Goal: Task Accomplishment & Management: Manage account settings

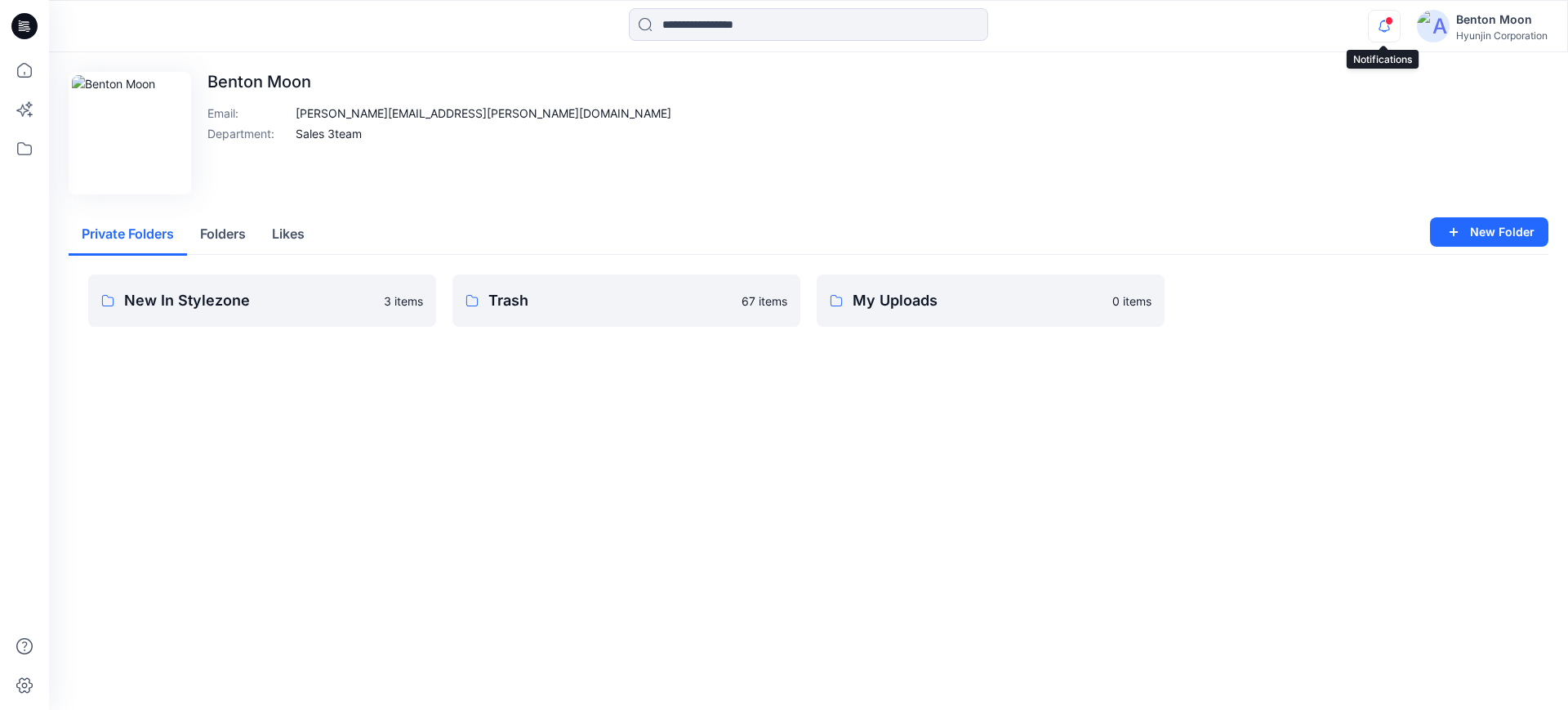
click at [1378, 35] on icon "button" at bounding box center [1383, 26] width 31 height 33
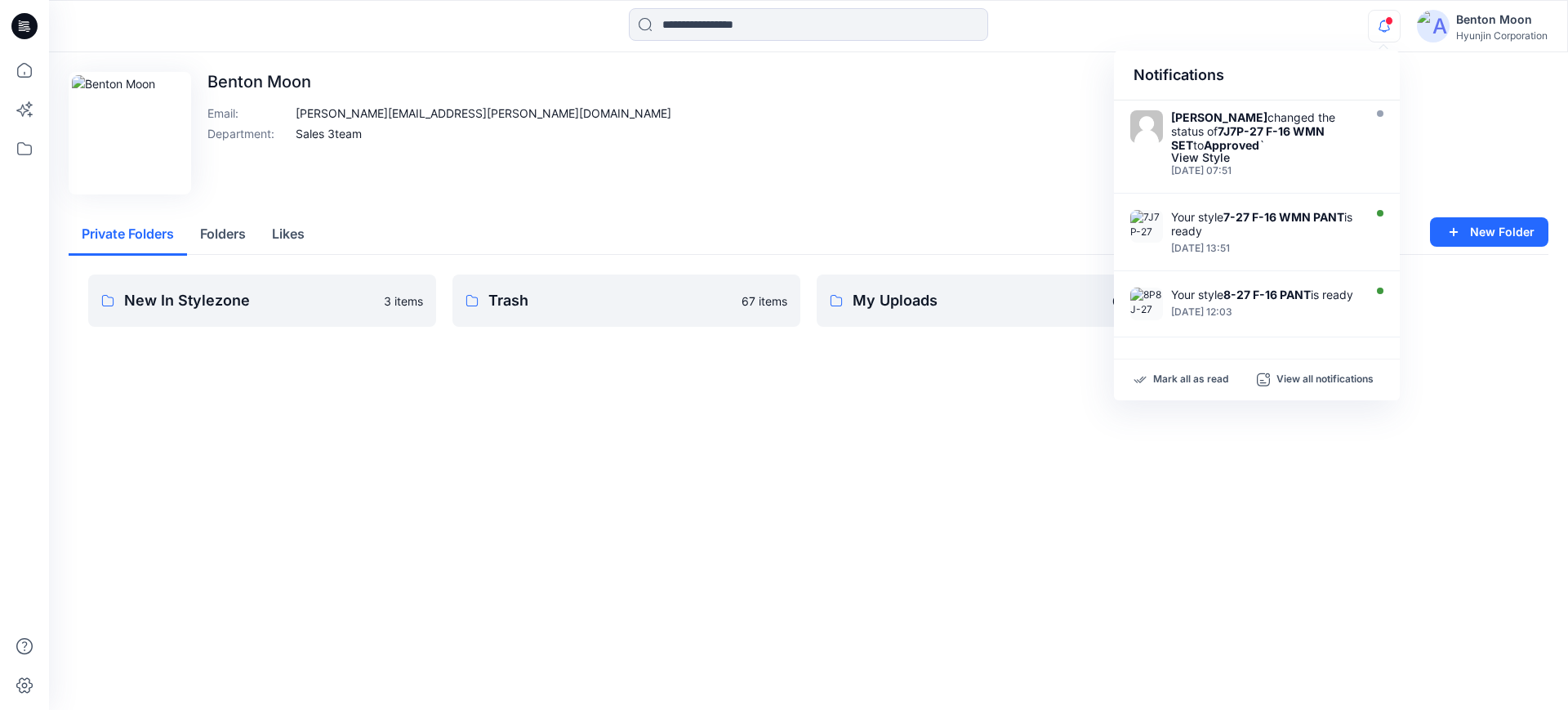
click at [968, 166] on div "Edit Image Benton Moon Email : benton@hyun-jin.com Department : Sales 3team" at bounding box center [809, 133] width 1480 height 123
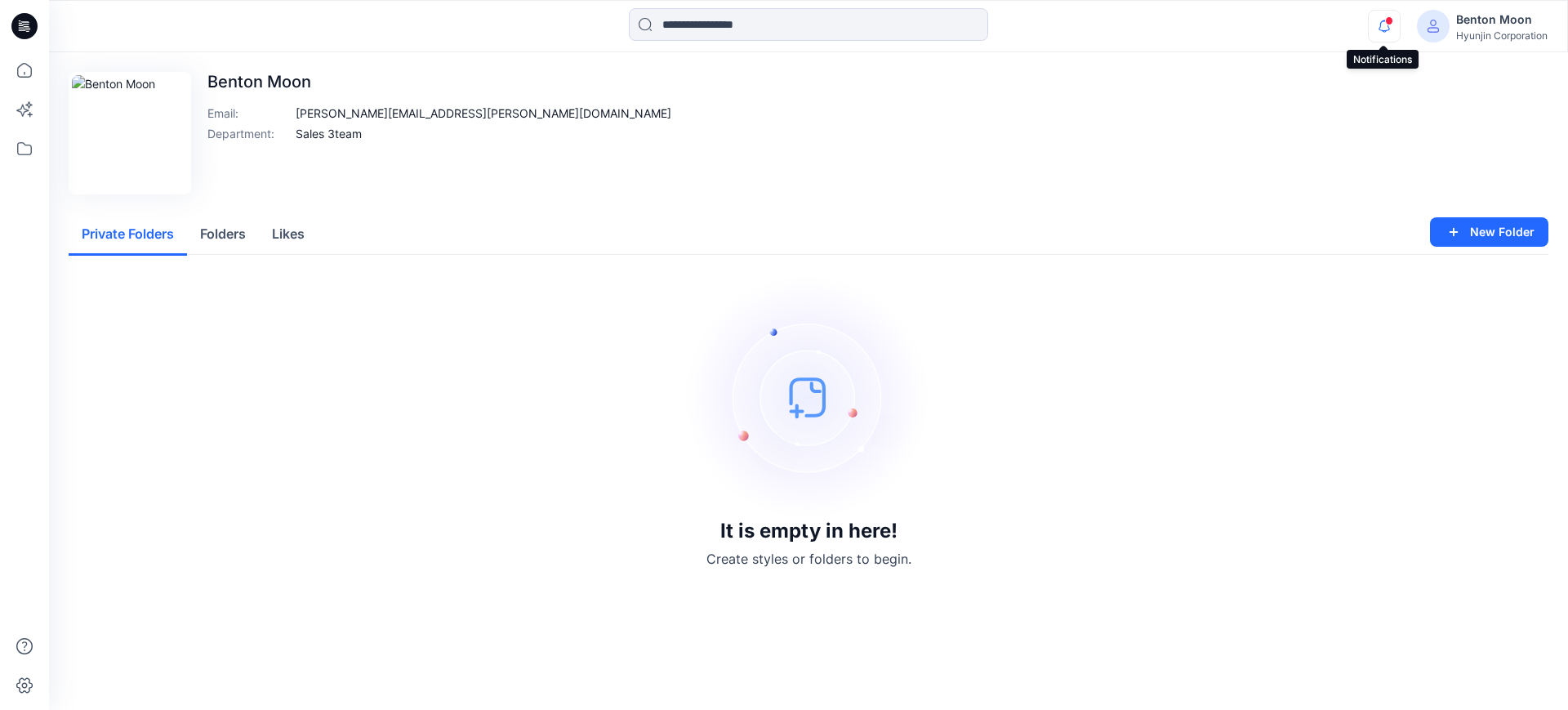
click at [1389, 32] on icon "button" at bounding box center [1383, 26] width 31 height 33
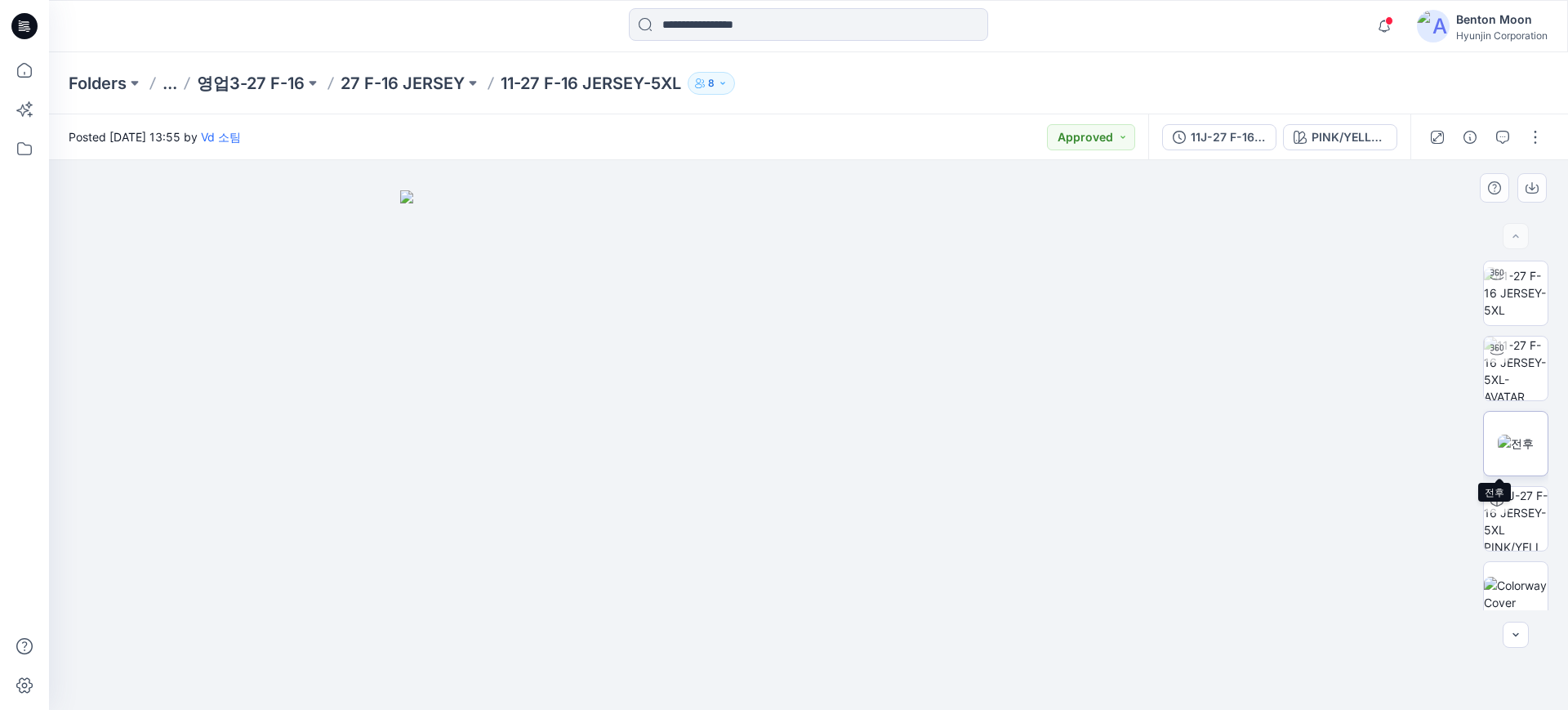
click at [1503, 435] on img at bounding box center [1515, 443] width 36 height 17
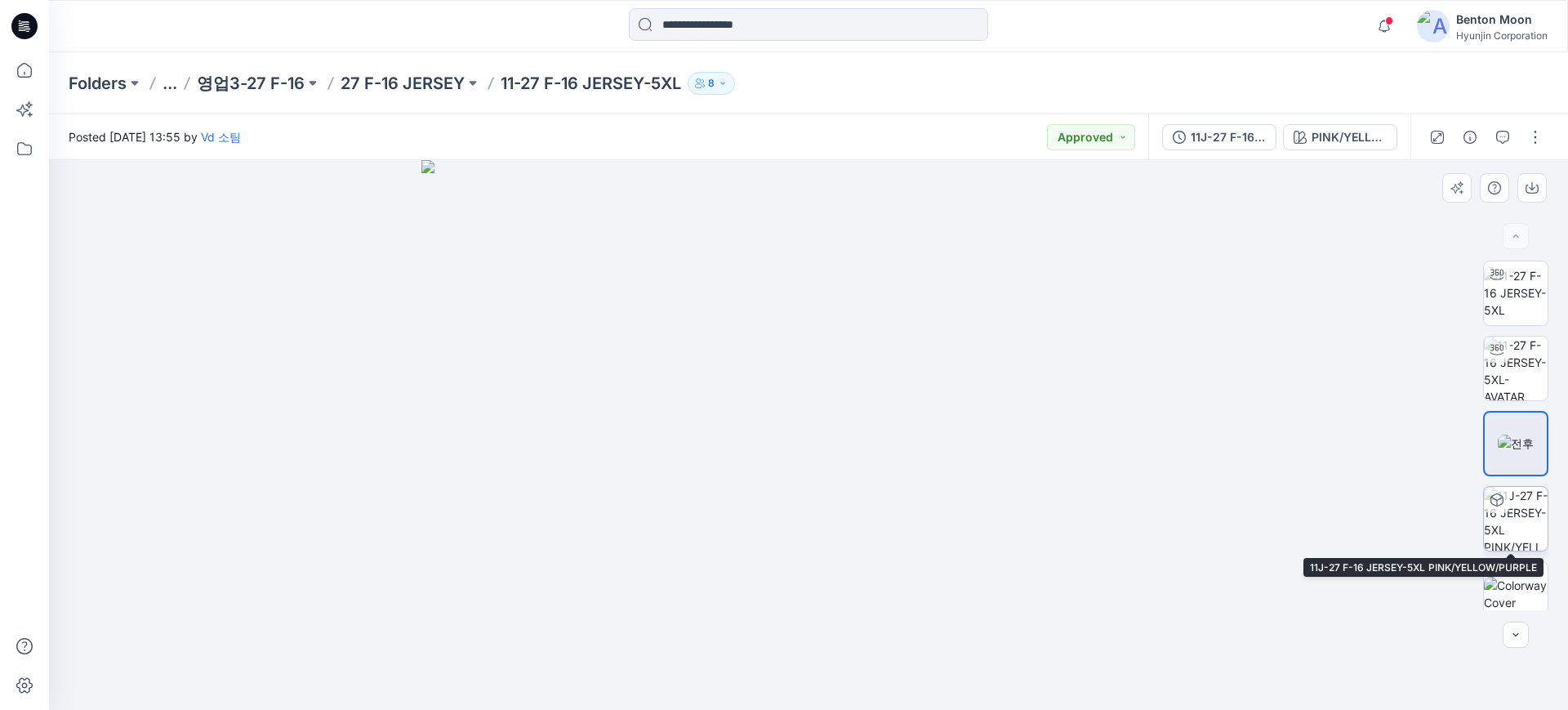
click at [1515, 498] on img at bounding box center [1516, 519] width 64 height 64
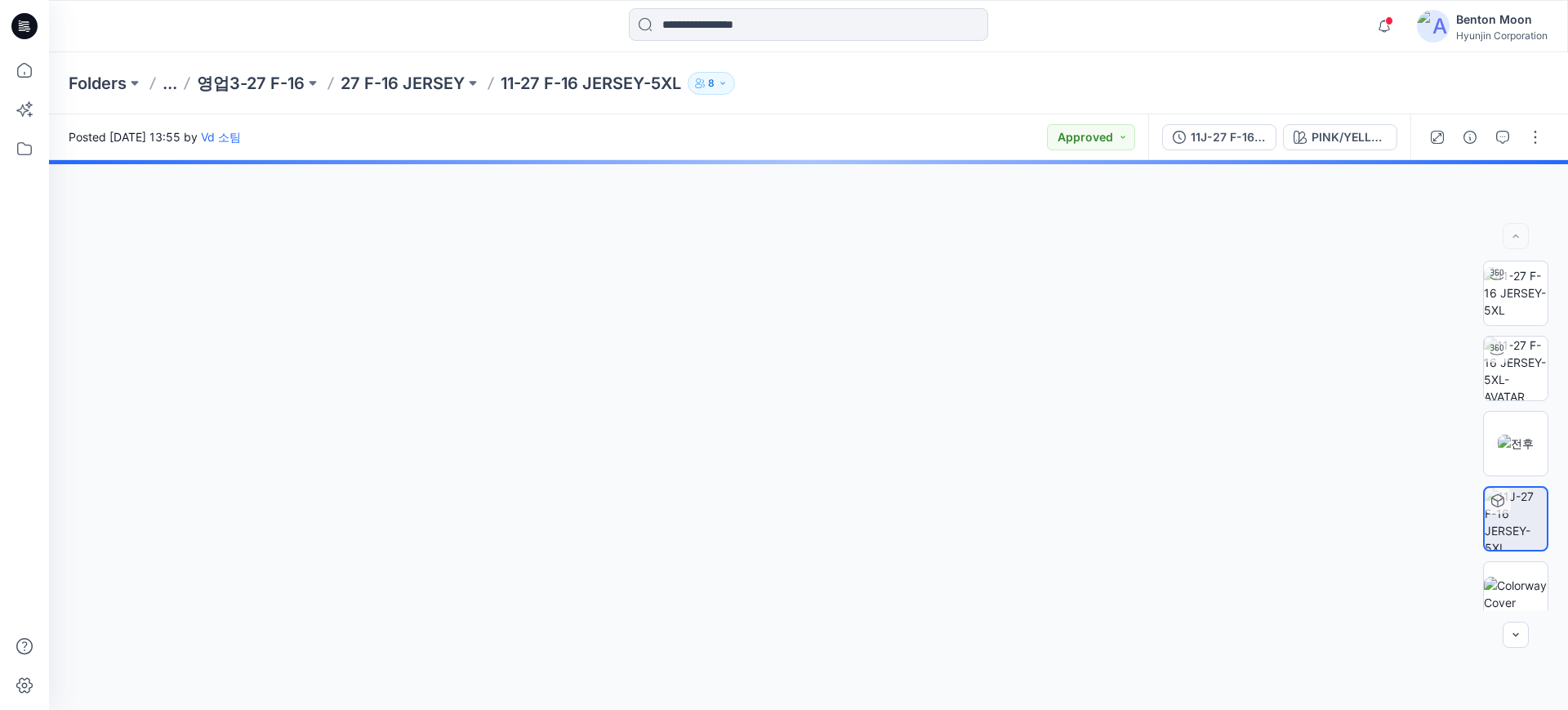
scroll to position [91, 0]
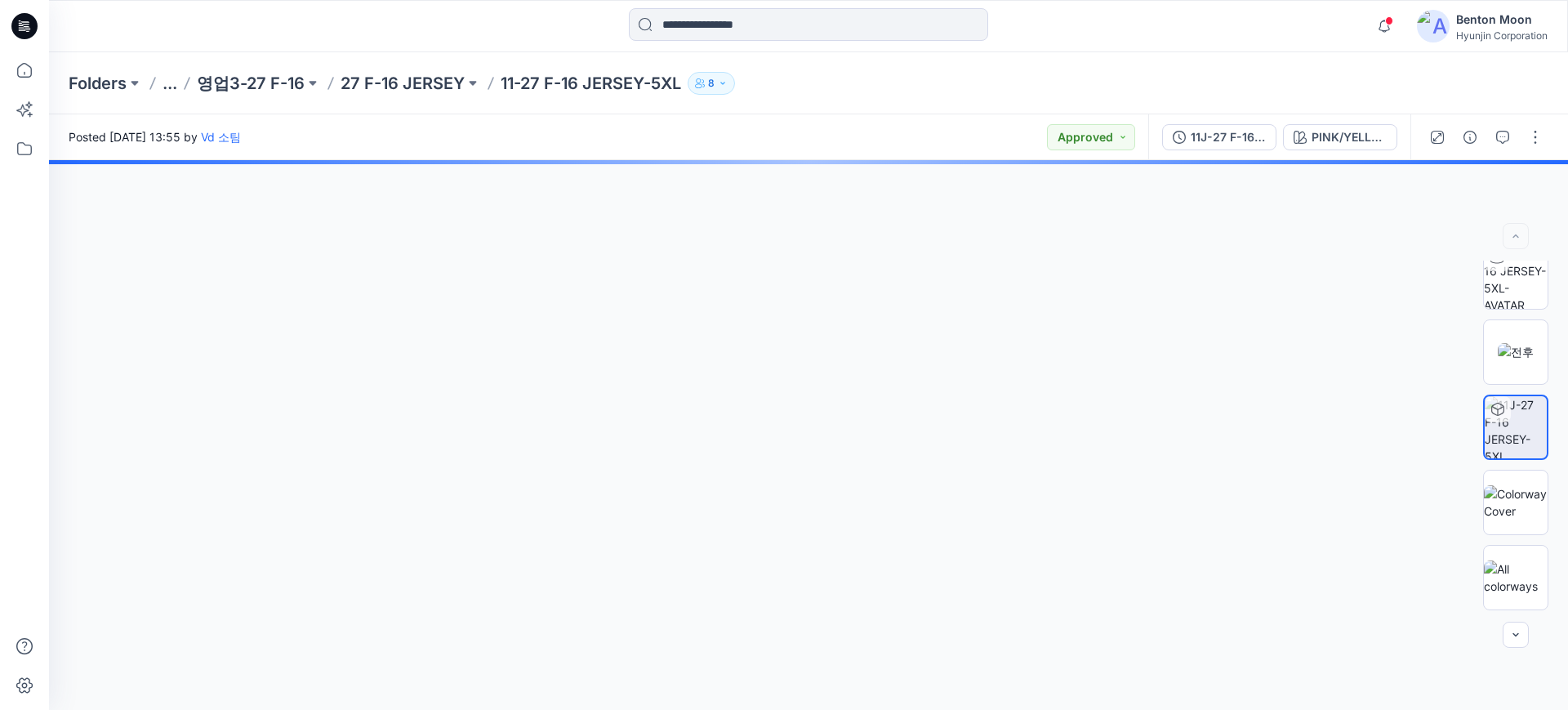
click at [1522, 414] on img at bounding box center [1516, 427] width 62 height 62
click at [1507, 343] on img at bounding box center [1515, 351] width 36 height 17
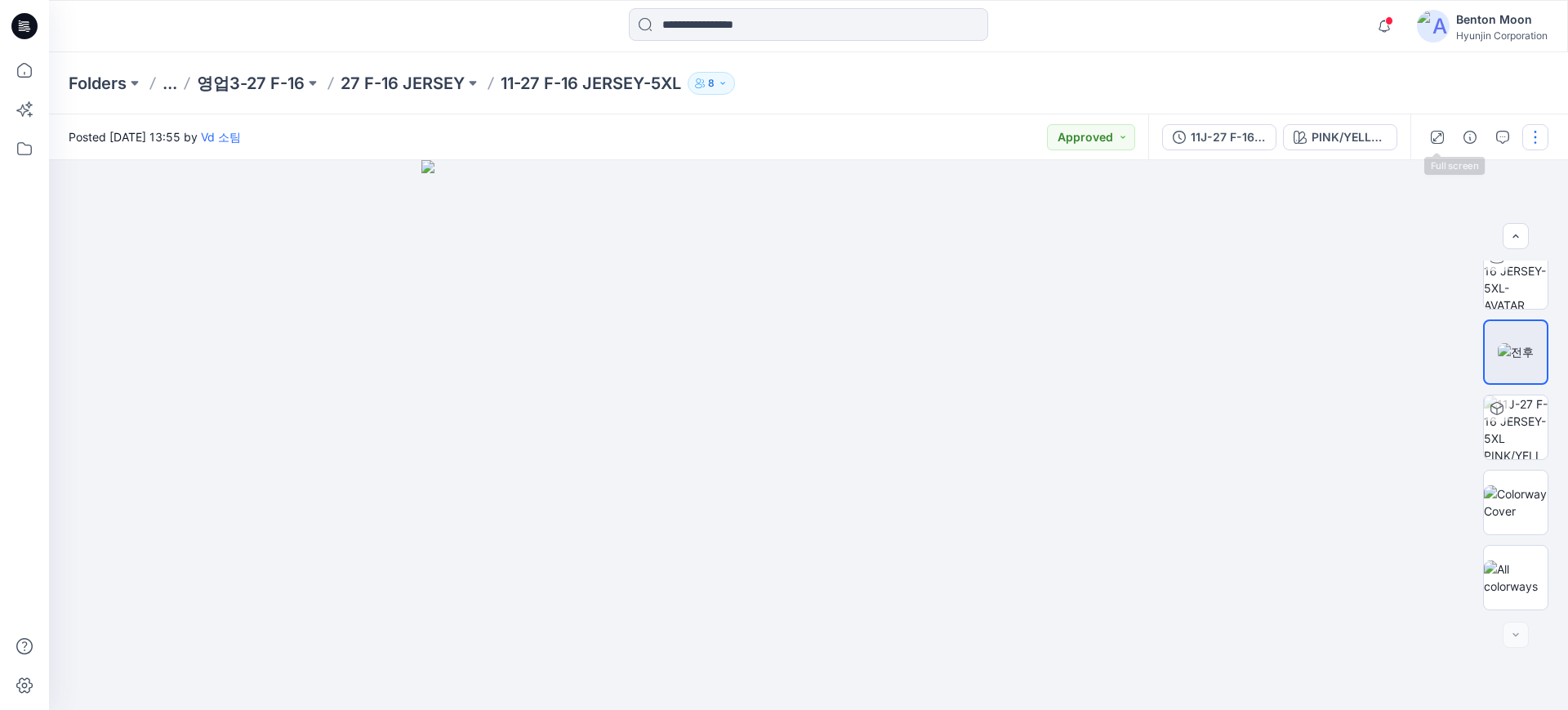
click at [1541, 134] on button "button" at bounding box center [1535, 137] width 27 height 27
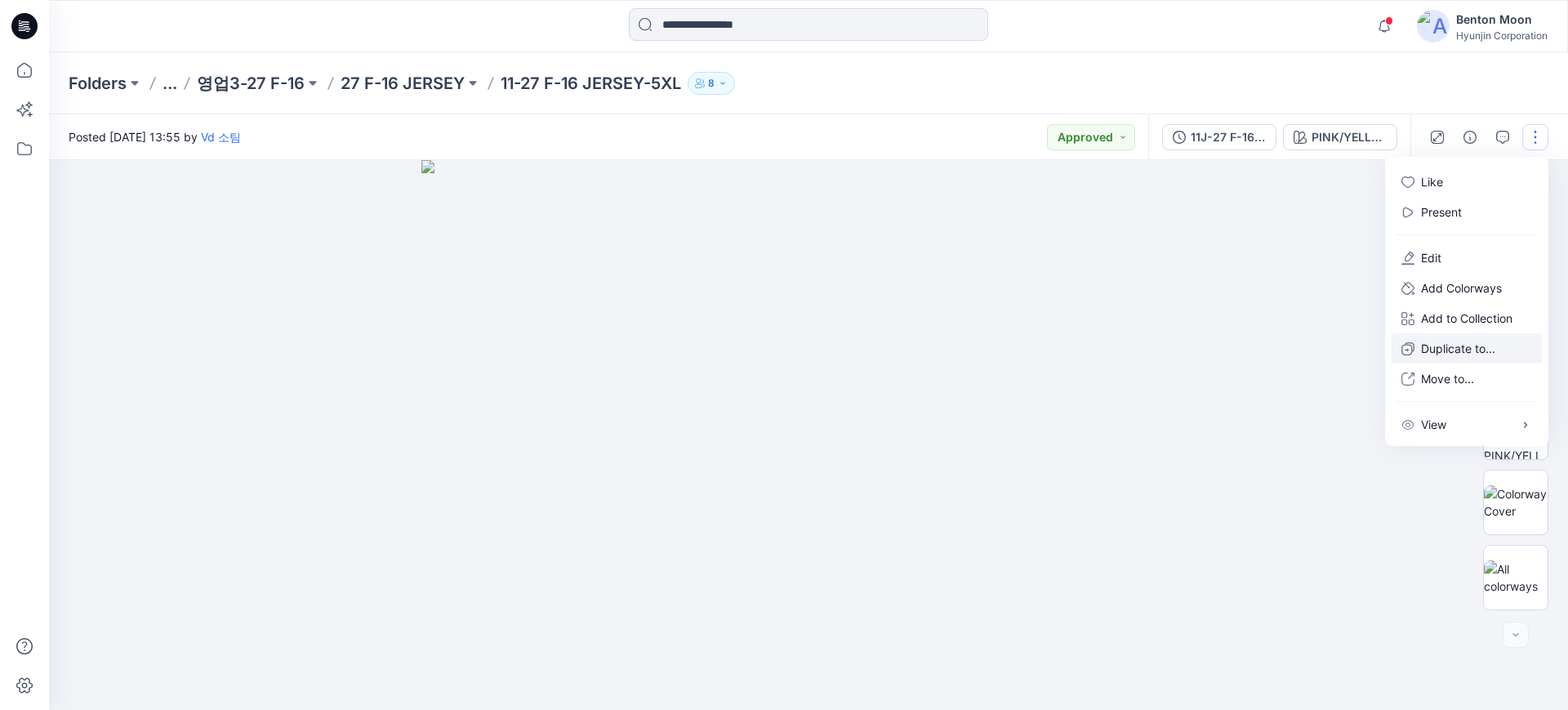
click at [1469, 355] on p "Duplicate to..." at bounding box center [1458, 347] width 74 height 17
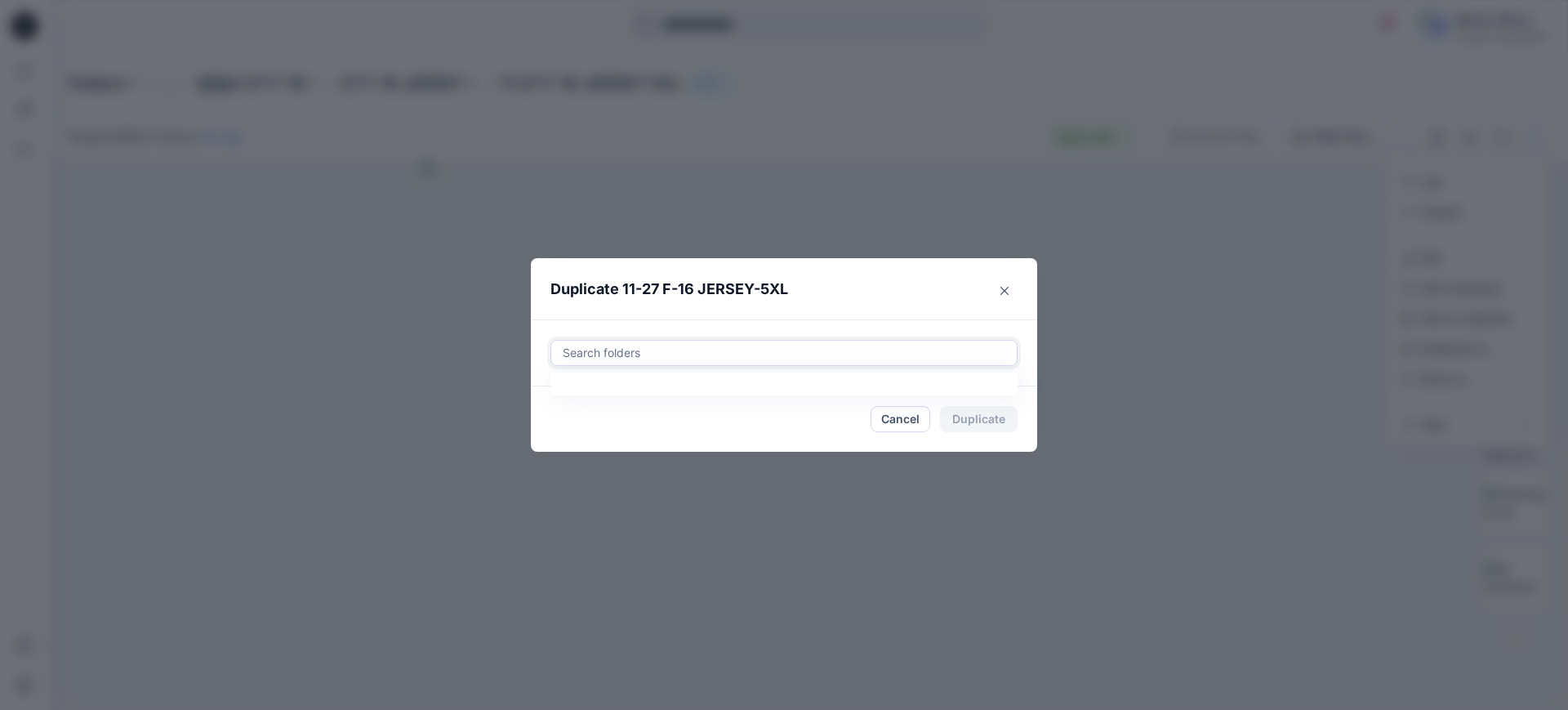
click at [855, 357] on div at bounding box center [784, 353] width 445 height 19
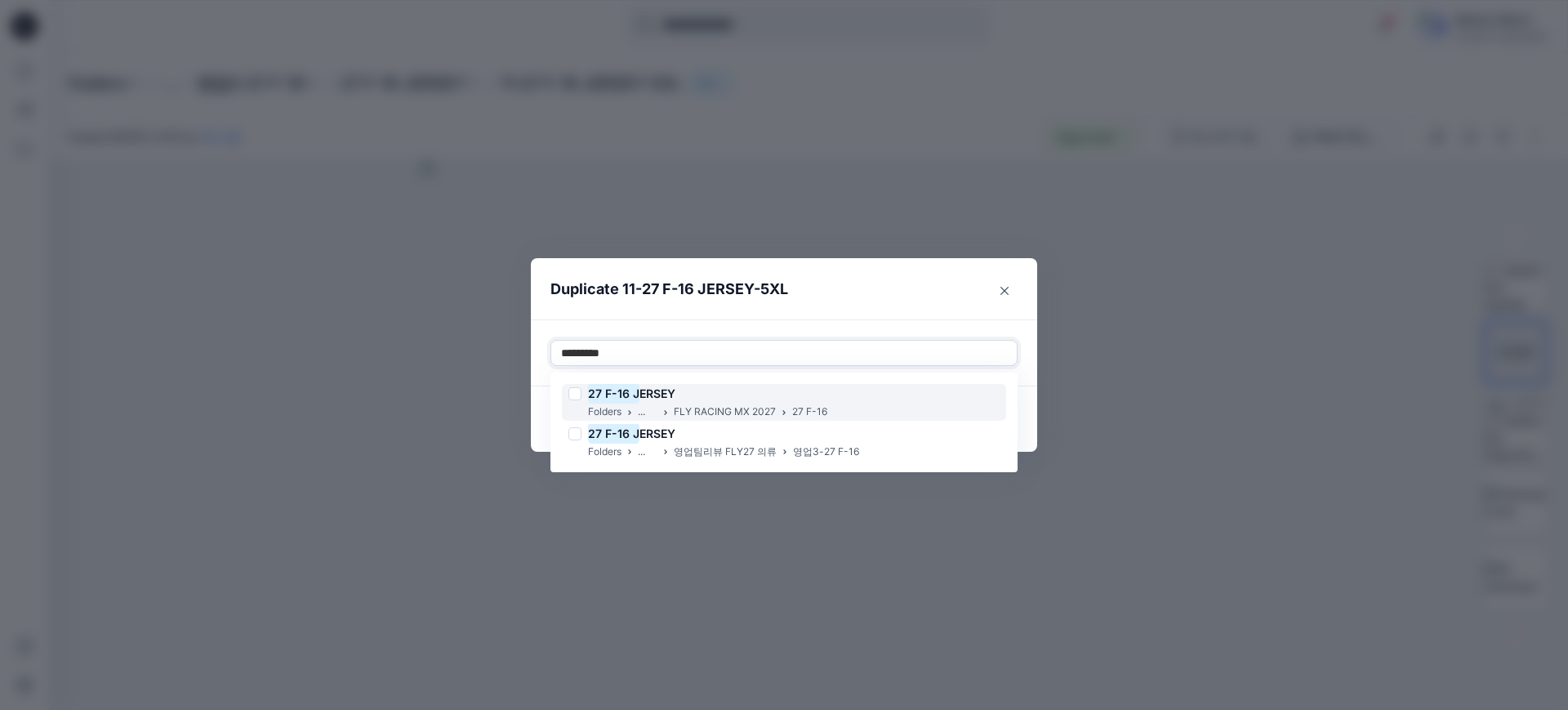
click at [807, 396] on div "27 F-16 J ERSEY" at bounding box center [697, 393] width 259 height 19
type input "*********"
click at [886, 300] on header "Duplicate 11-27 F-16 JERSEY-5XL" at bounding box center [768, 289] width 474 height 62
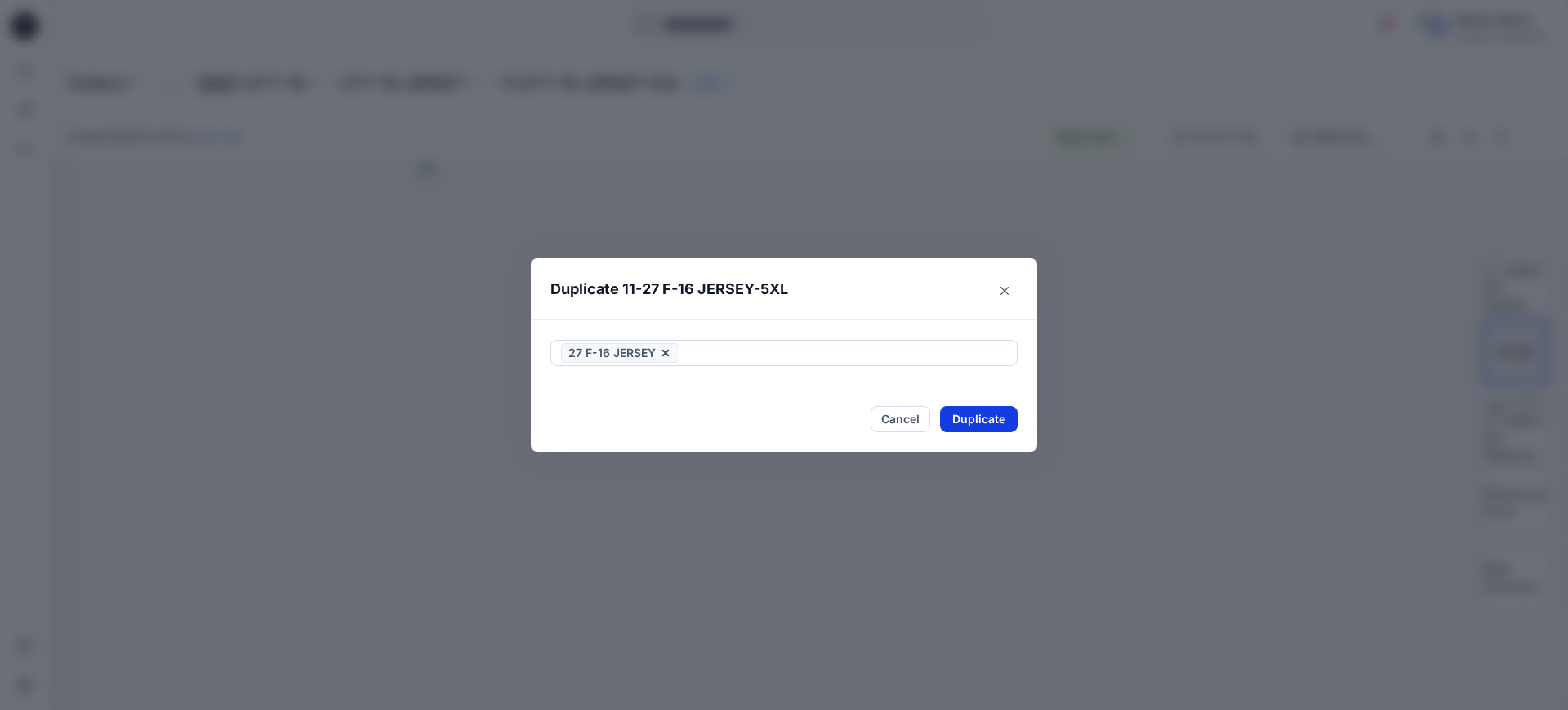
click at [971, 415] on button "Duplicate" at bounding box center [978, 419] width 78 height 27
click at [991, 414] on button "Close" at bounding box center [991, 420] width 53 height 27
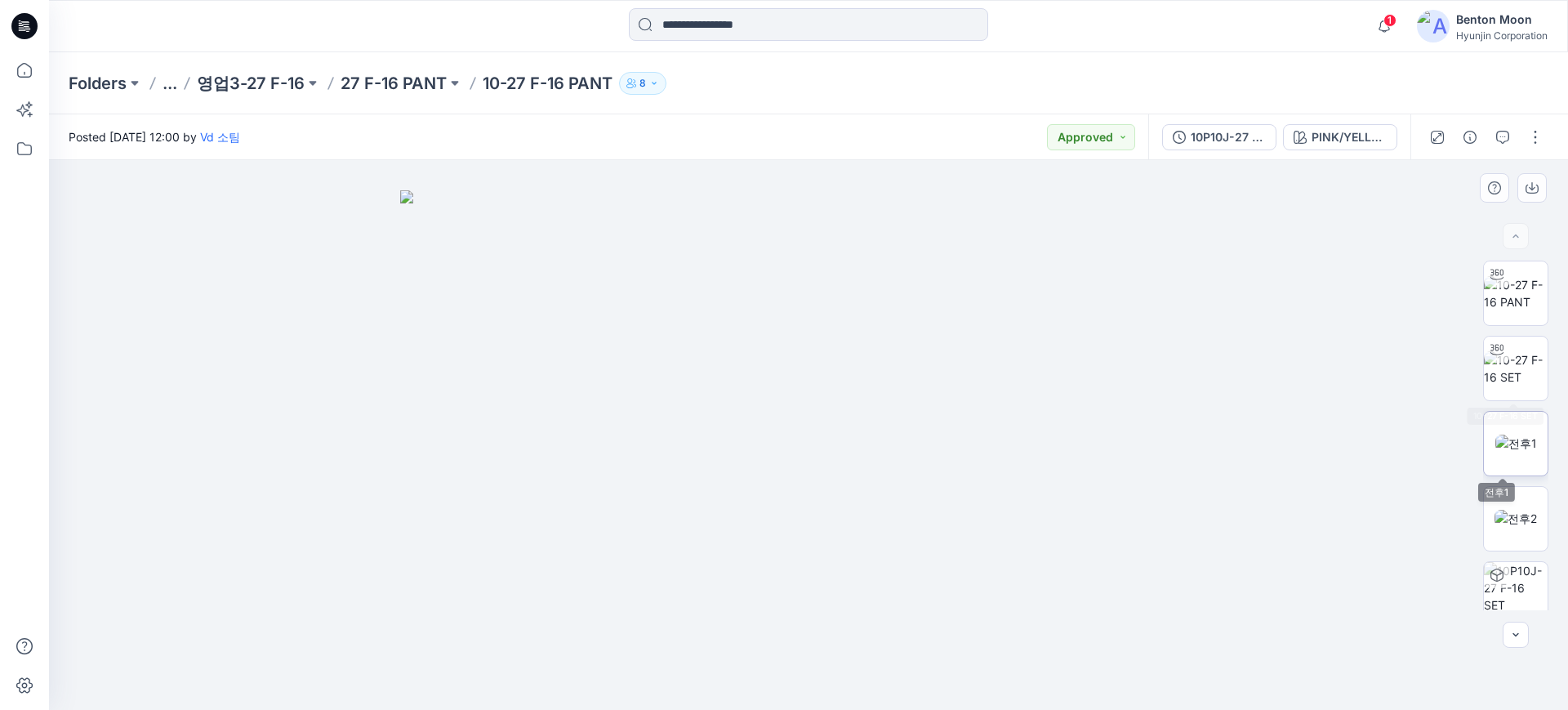
click at [1503, 442] on img at bounding box center [1516, 443] width 42 height 17
click at [1509, 509] on img at bounding box center [1516, 517] width 42 height 17
click at [1531, 124] on button "button" at bounding box center [1535, 137] width 27 height 27
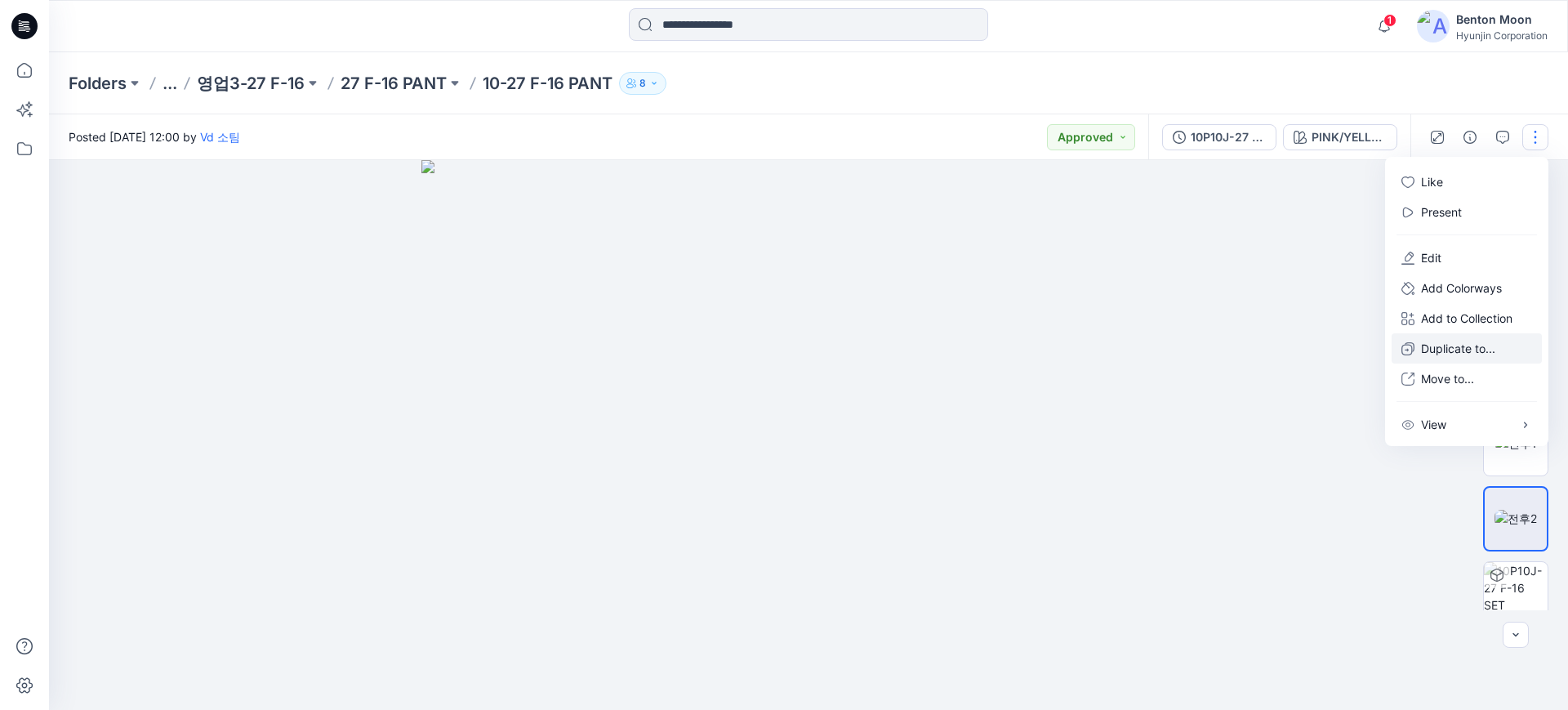
click at [1449, 355] on p "Duplicate to..." at bounding box center [1458, 347] width 74 height 17
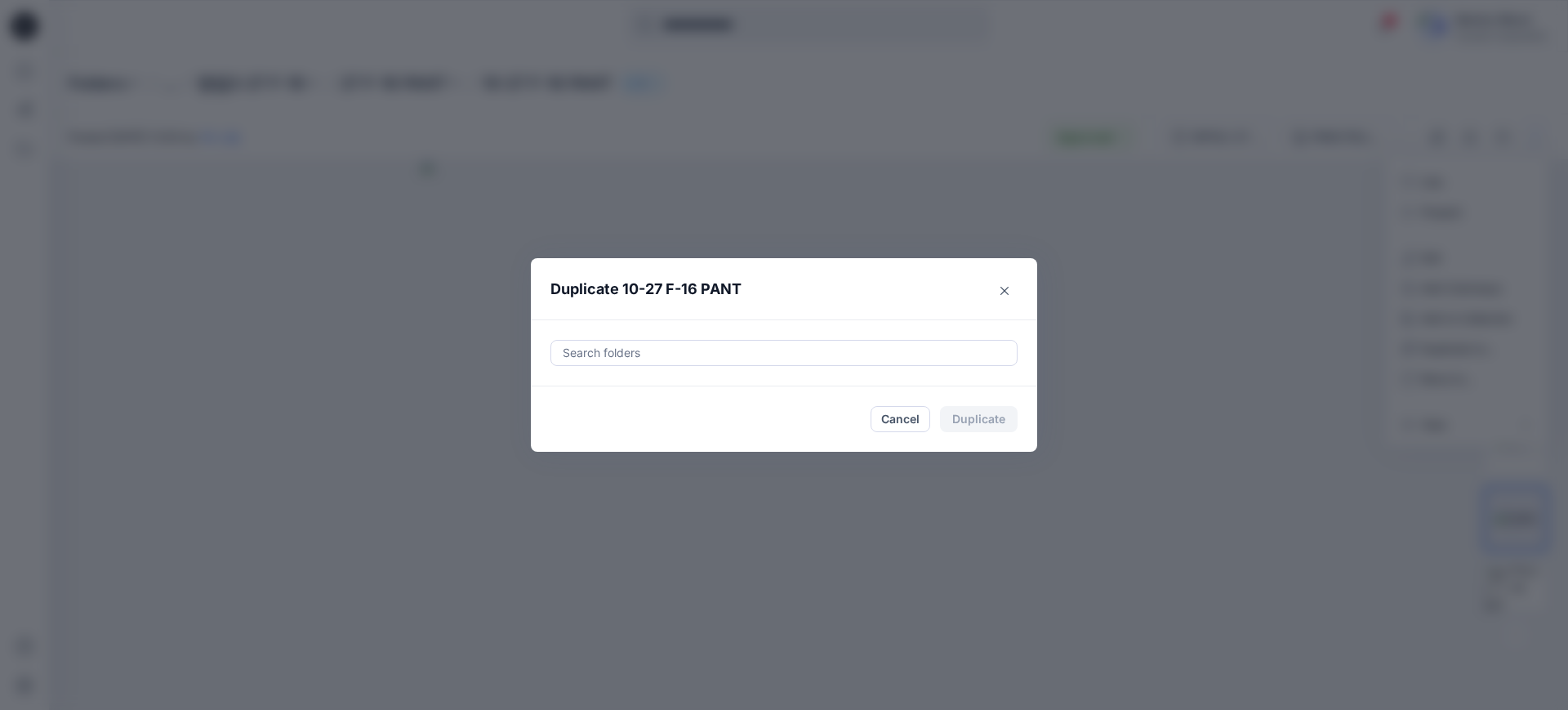
click at [809, 347] on div at bounding box center [784, 353] width 445 height 19
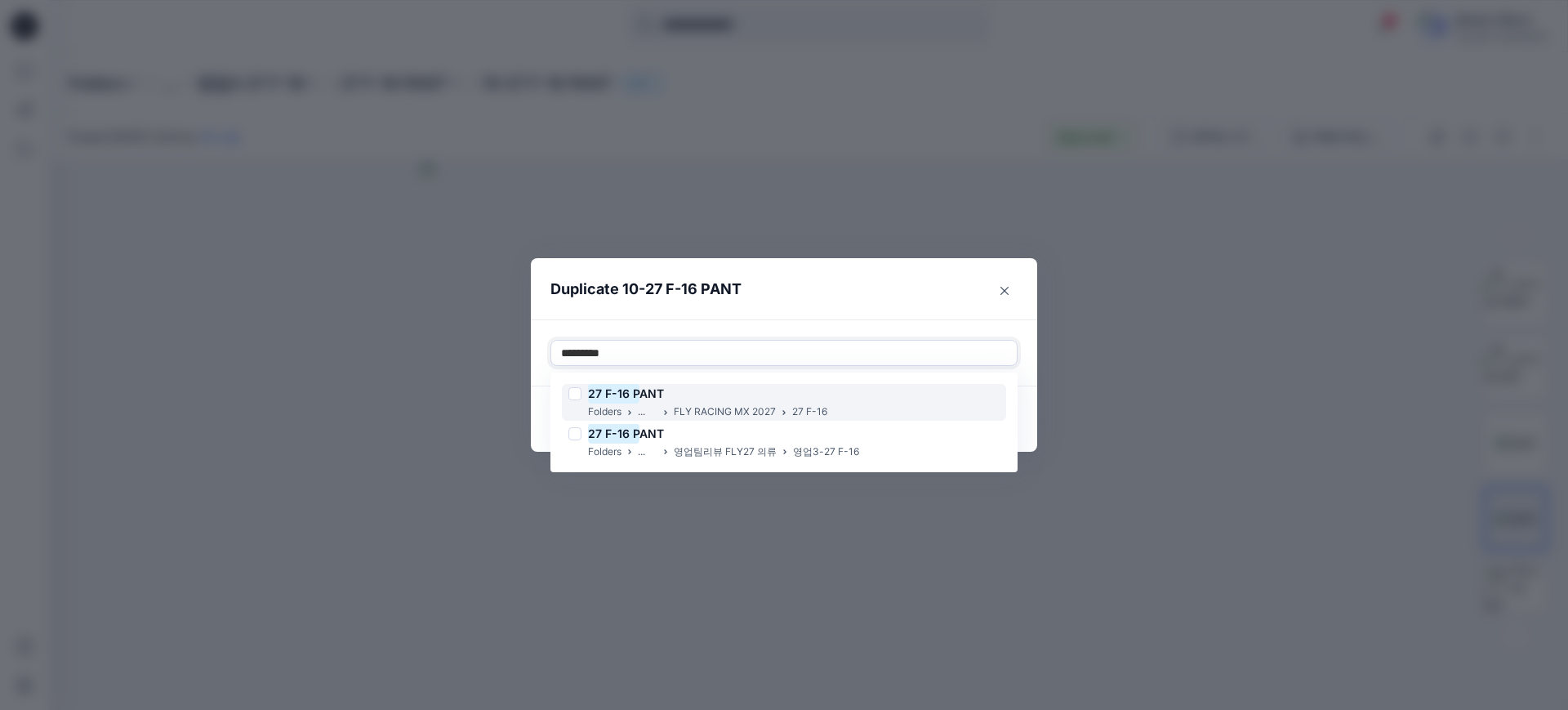
click at [829, 384] on div "27 F-16 P ANT Folders ... FLY RACING MX 2027 27 F-16" at bounding box center [784, 402] width 445 height 37
type input "*********"
click at [887, 279] on header "Duplicate 10-27 F-16 PANT" at bounding box center [768, 289] width 474 height 62
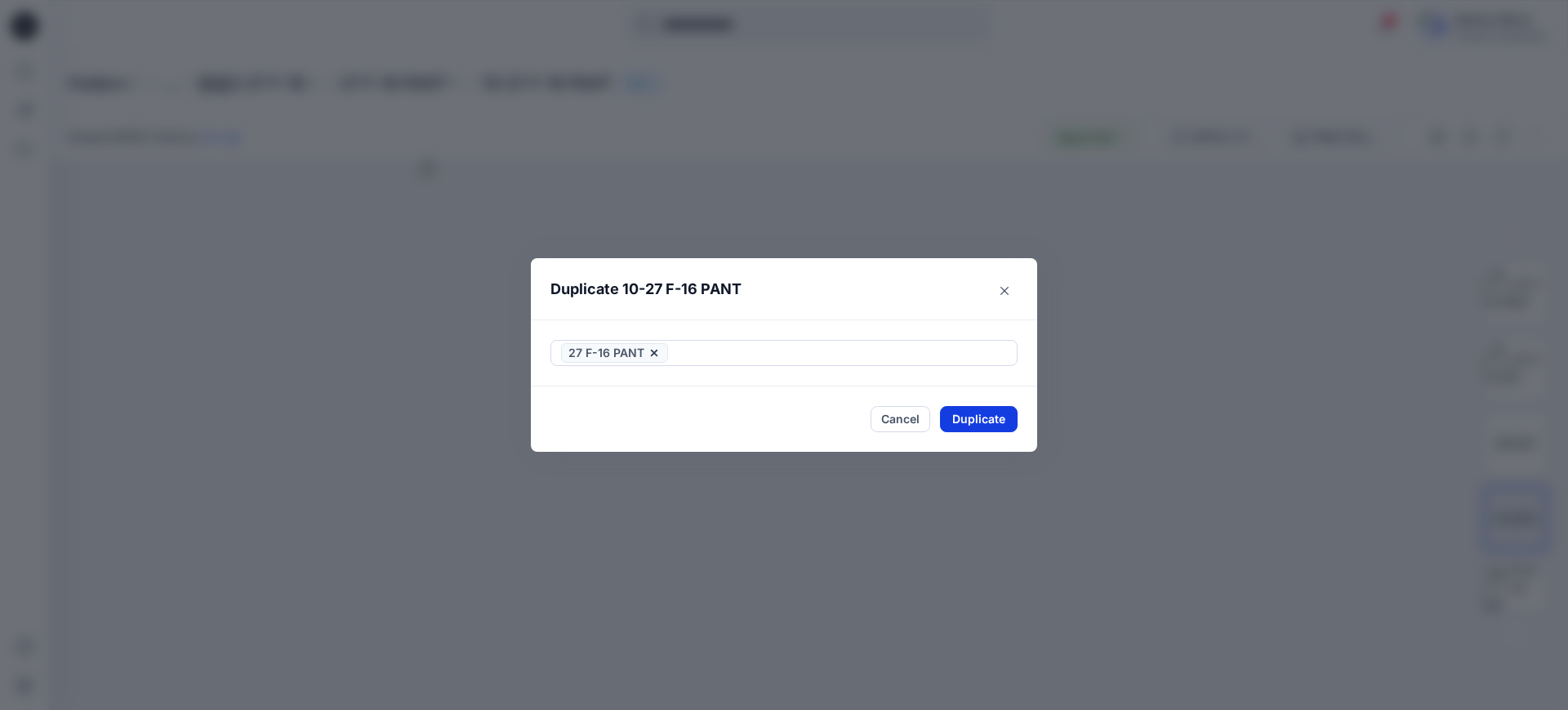
click at [967, 417] on button "Duplicate" at bounding box center [978, 419] width 78 height 27
click at [988, 421] on button "Close" at bounding box center [991, 420] width 53 height 27
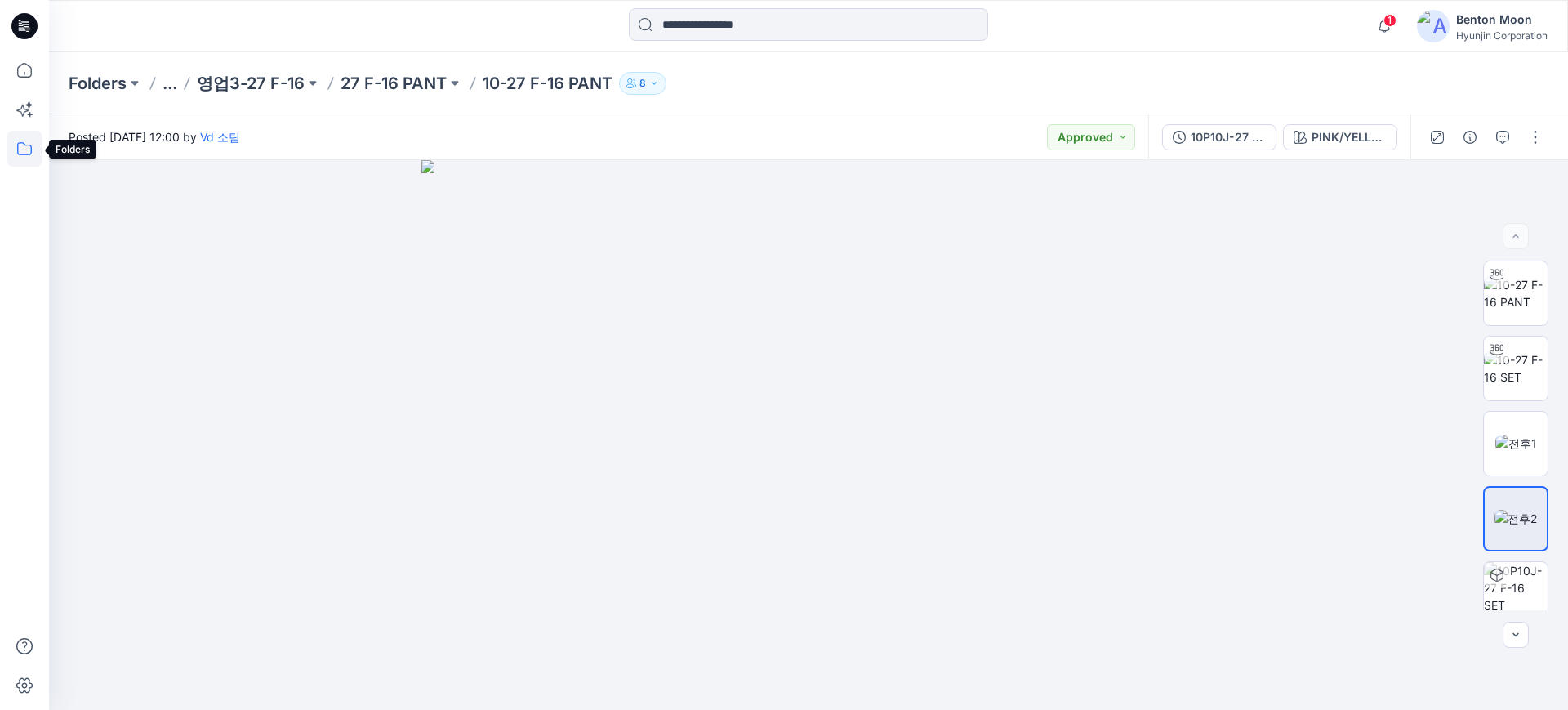
click at [12, 145] on icon at bounding box center [24, 149] width 36 height 36
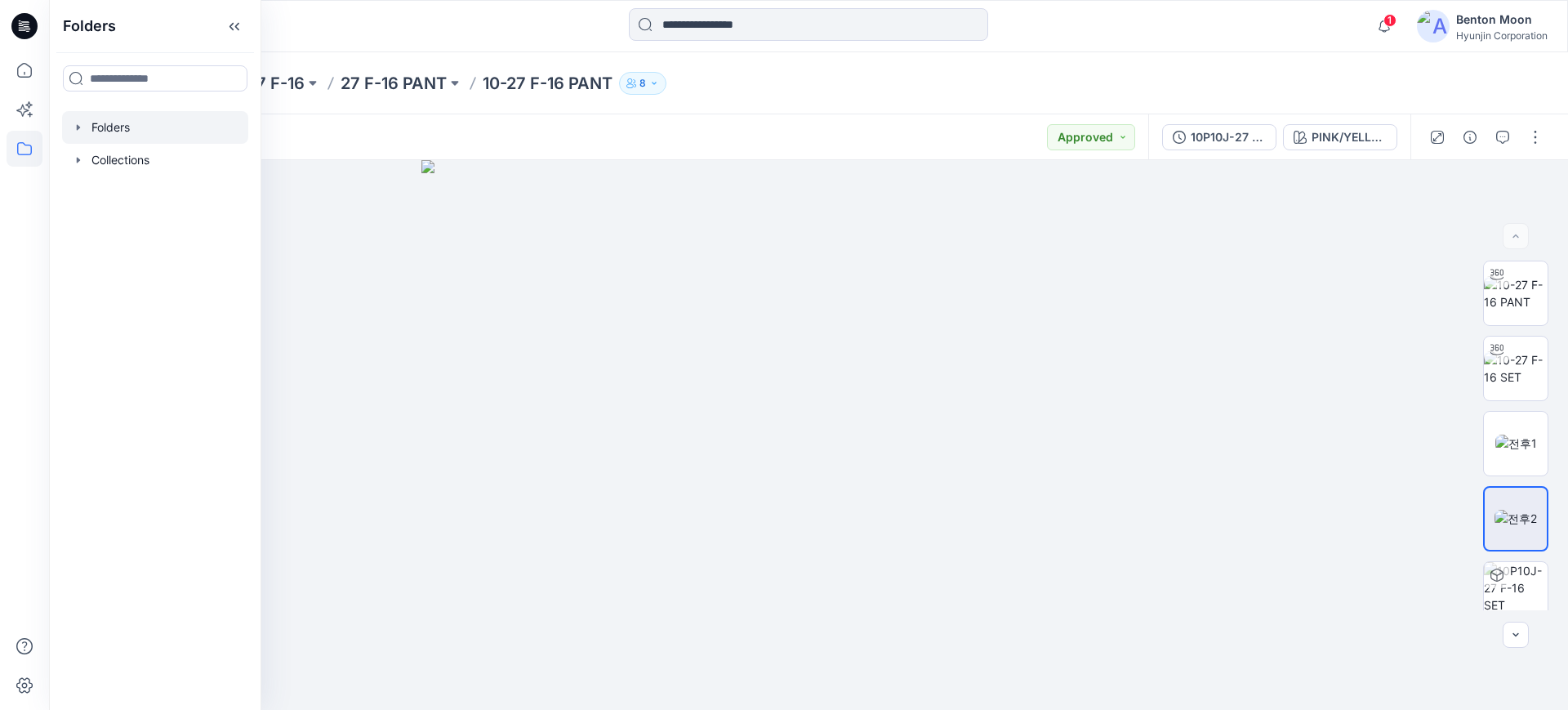
click at [126, 141] on div at bounding box center [155, 127] width 186 height 33
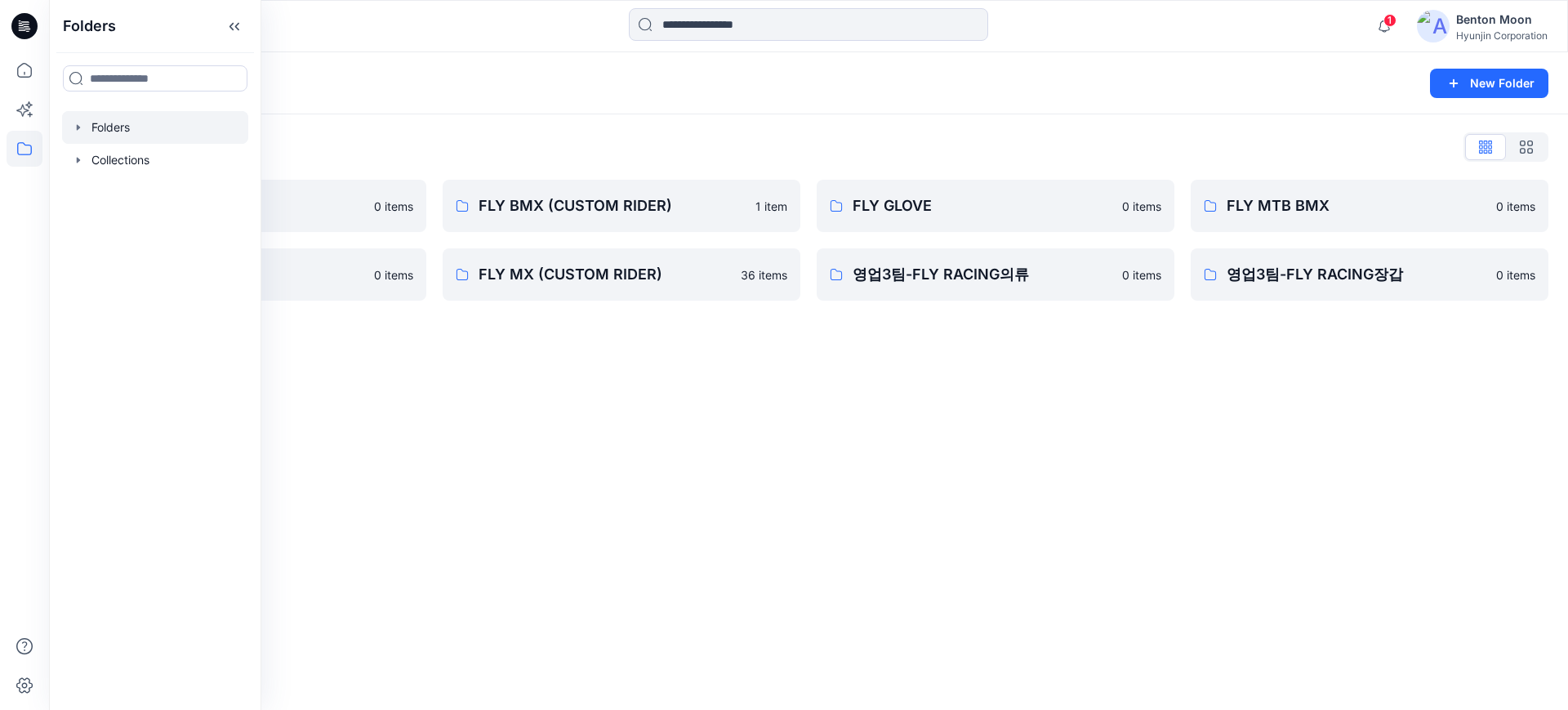
click at [736, 515] on div "Folders New Folder Folders List 0-HYUNJIN 0 items FLY MX 0 items FLY BMX (CUSTO…" at bounding box center [808, 381] width 1519 height 658
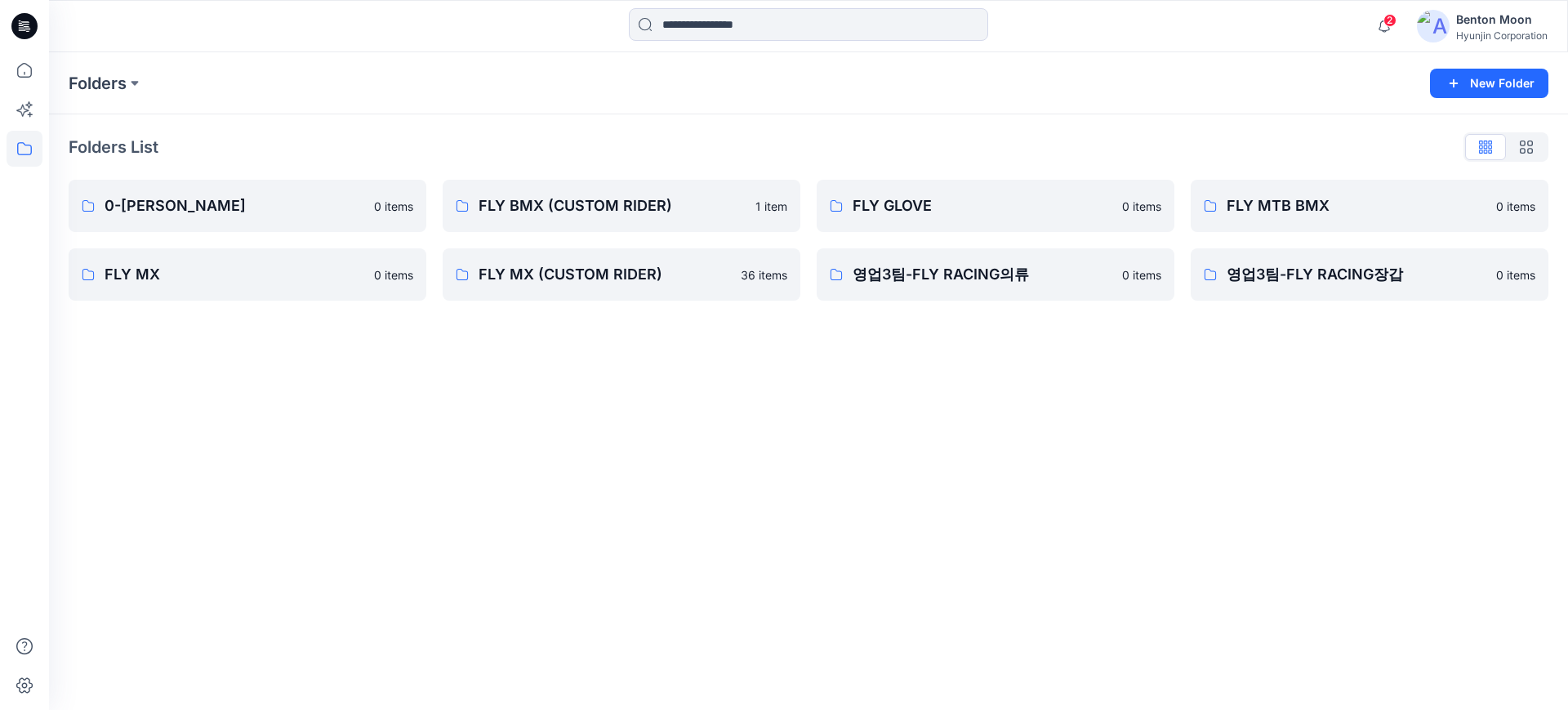
click at [247, 302] on div "Folders List 0-HYUNJIN 0 items FLY MX 0 items FLY BMX (CUSTOM RIDER) 1 item FLY…" at bounding box center [808, 217] width 1519 height 206
click at [248, 288] on link "FLY MX" at bounding box center [247, 274] width 358 height 52
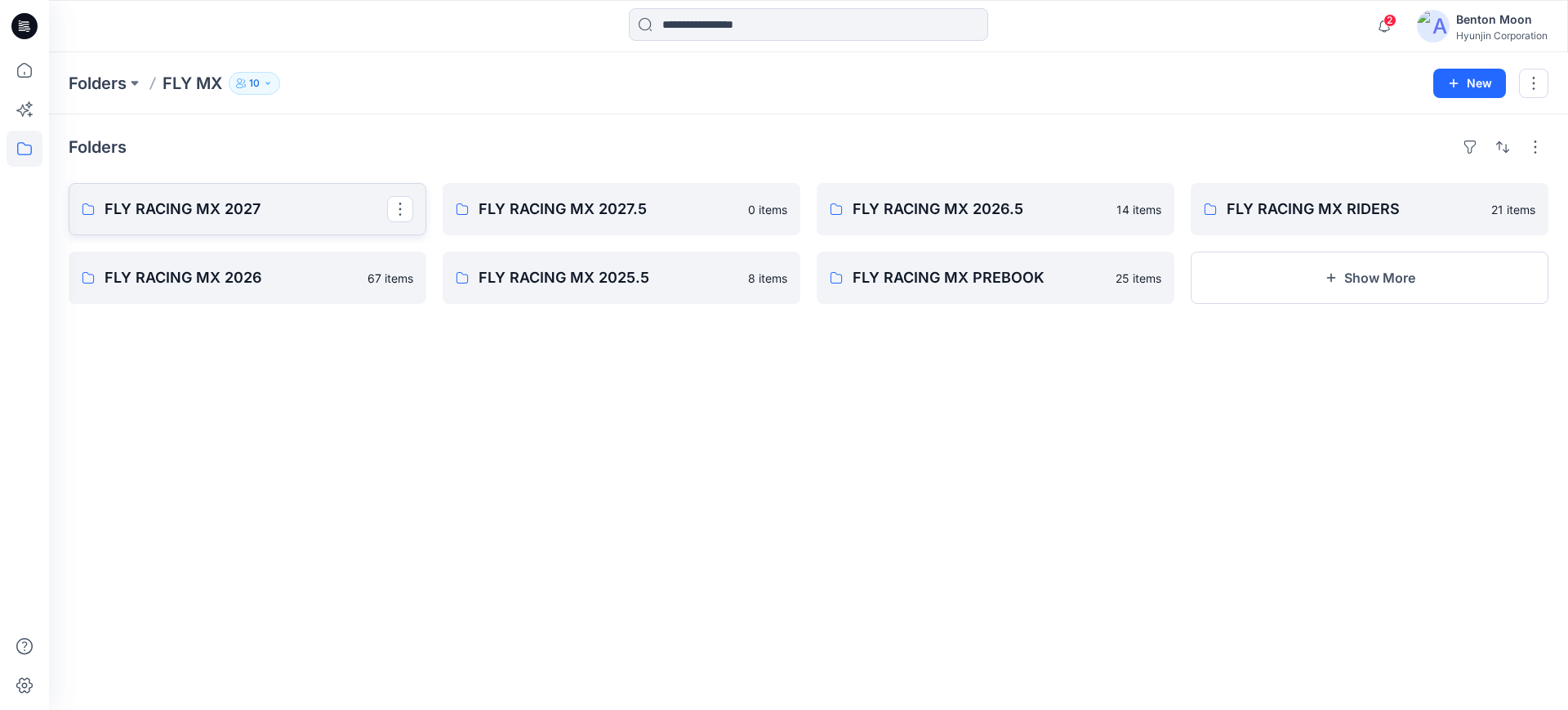
click at [249, 220] on p "FLY RACING MX 2027" at bounding box center [246, 210] width 283 height 23
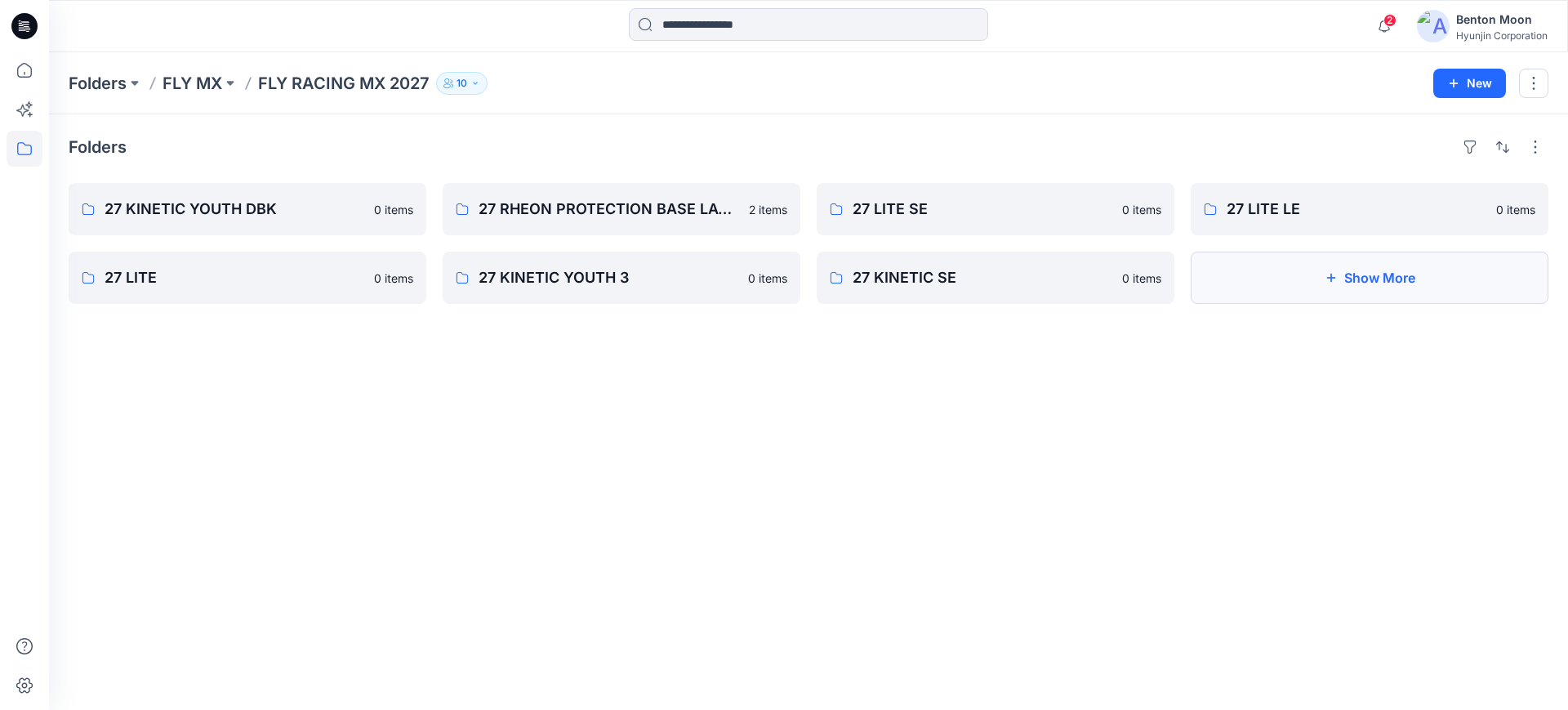
click at [1393, 280] on button "Show More" at bounding box center [1369, 278] width 358 height 52
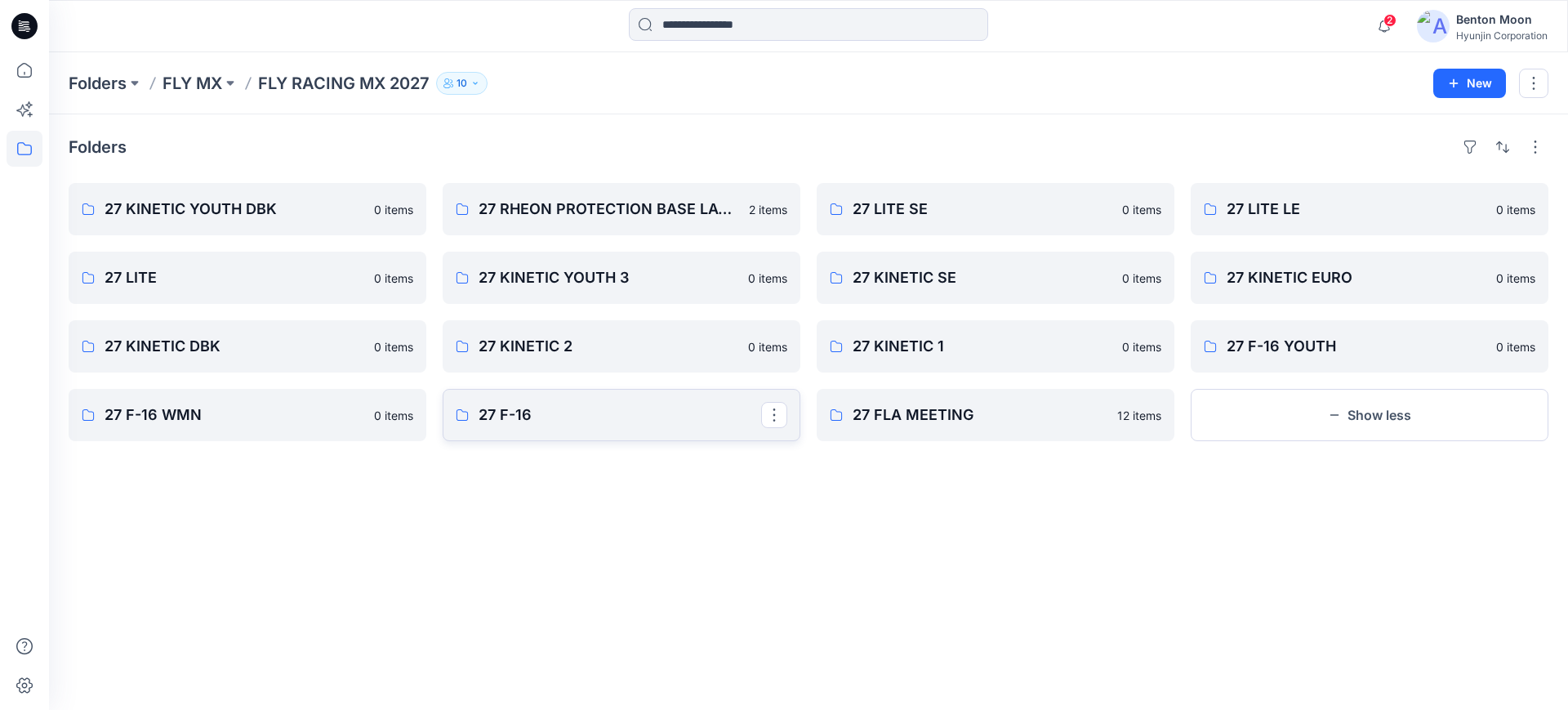
click at [587, 428] on link "27 F-16" at bounding box center [621, 415] width 358 height 52
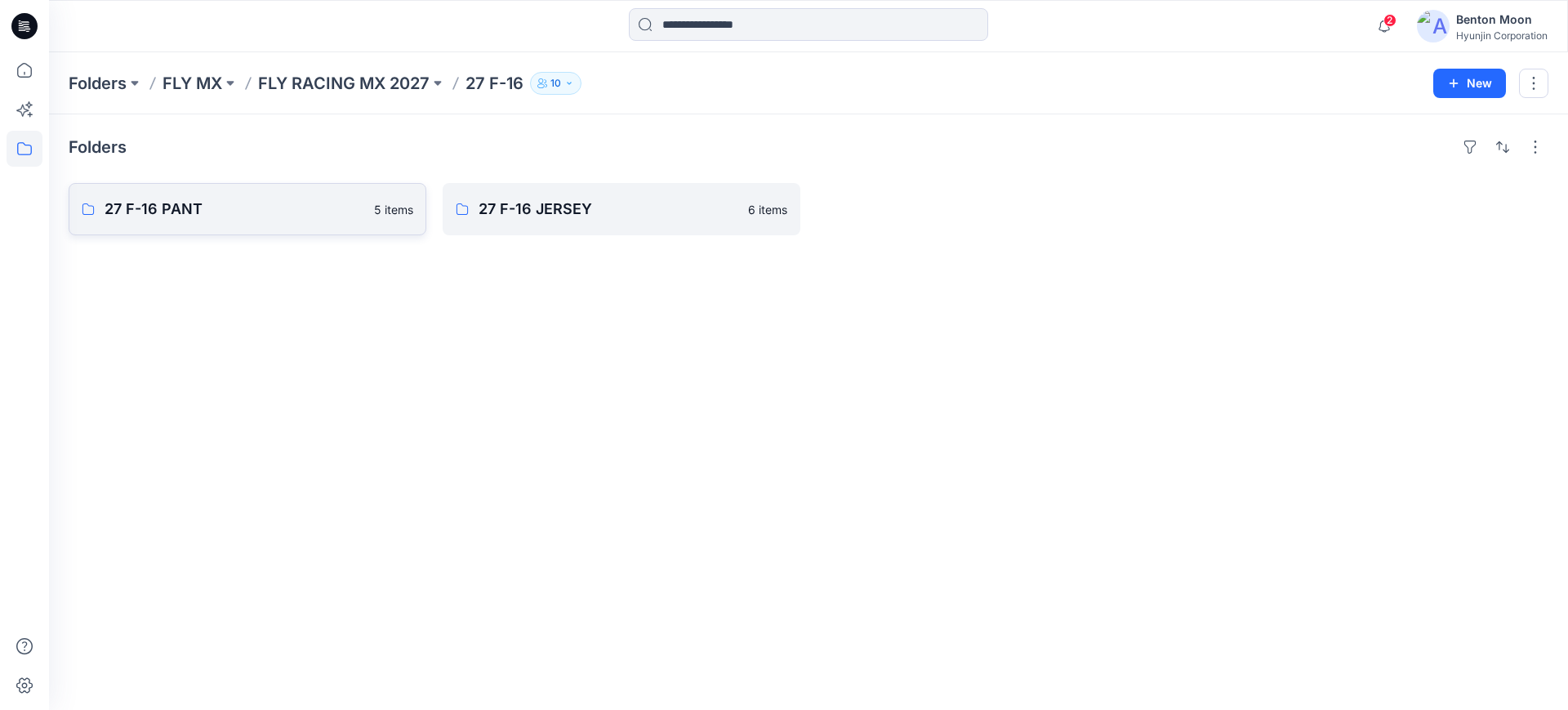
click at [299, 225] on link "27 F-16 PANT 5 items" at bounding box center [247, 209] width 358 height 52
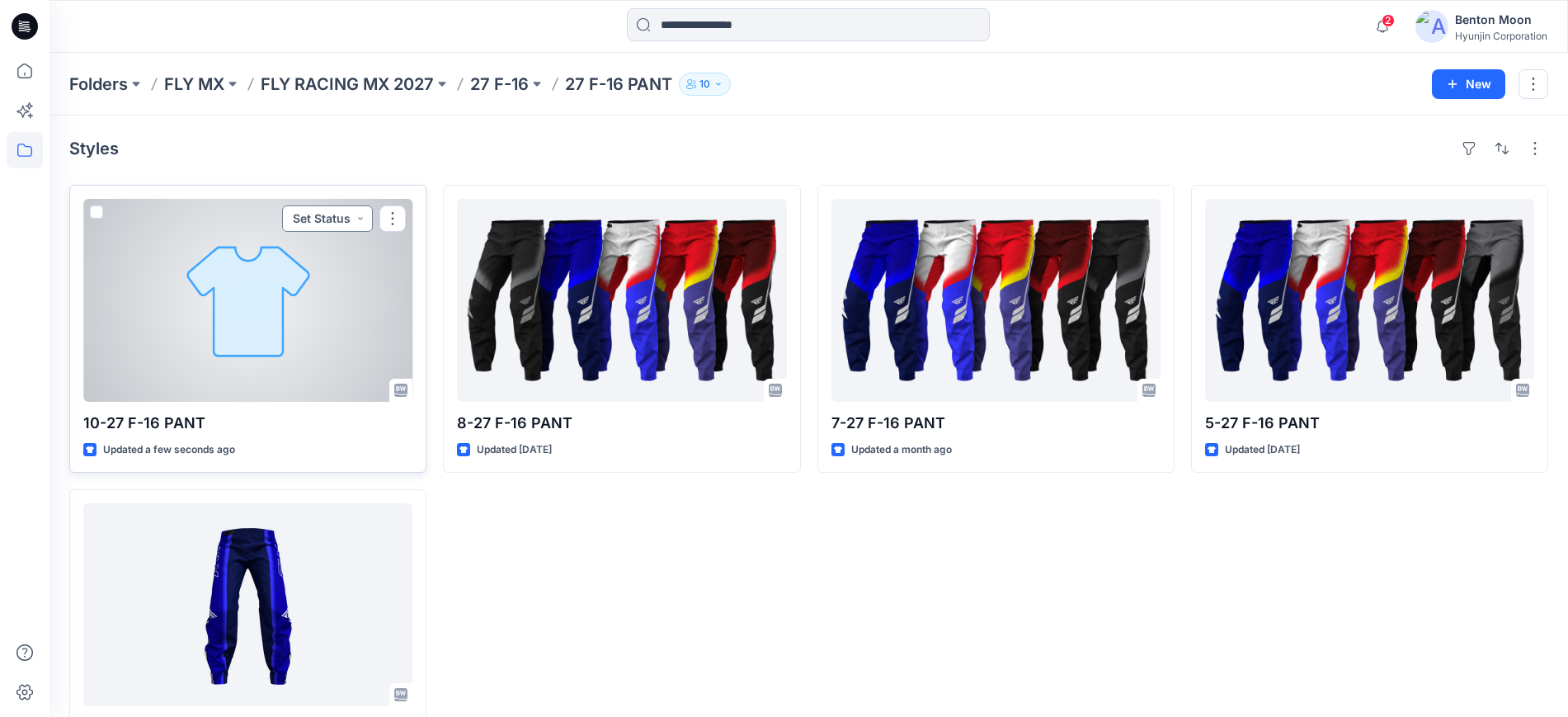
click at [321, 218] on button "Set Status" at bounding box center [328, 219] width 91 height 27
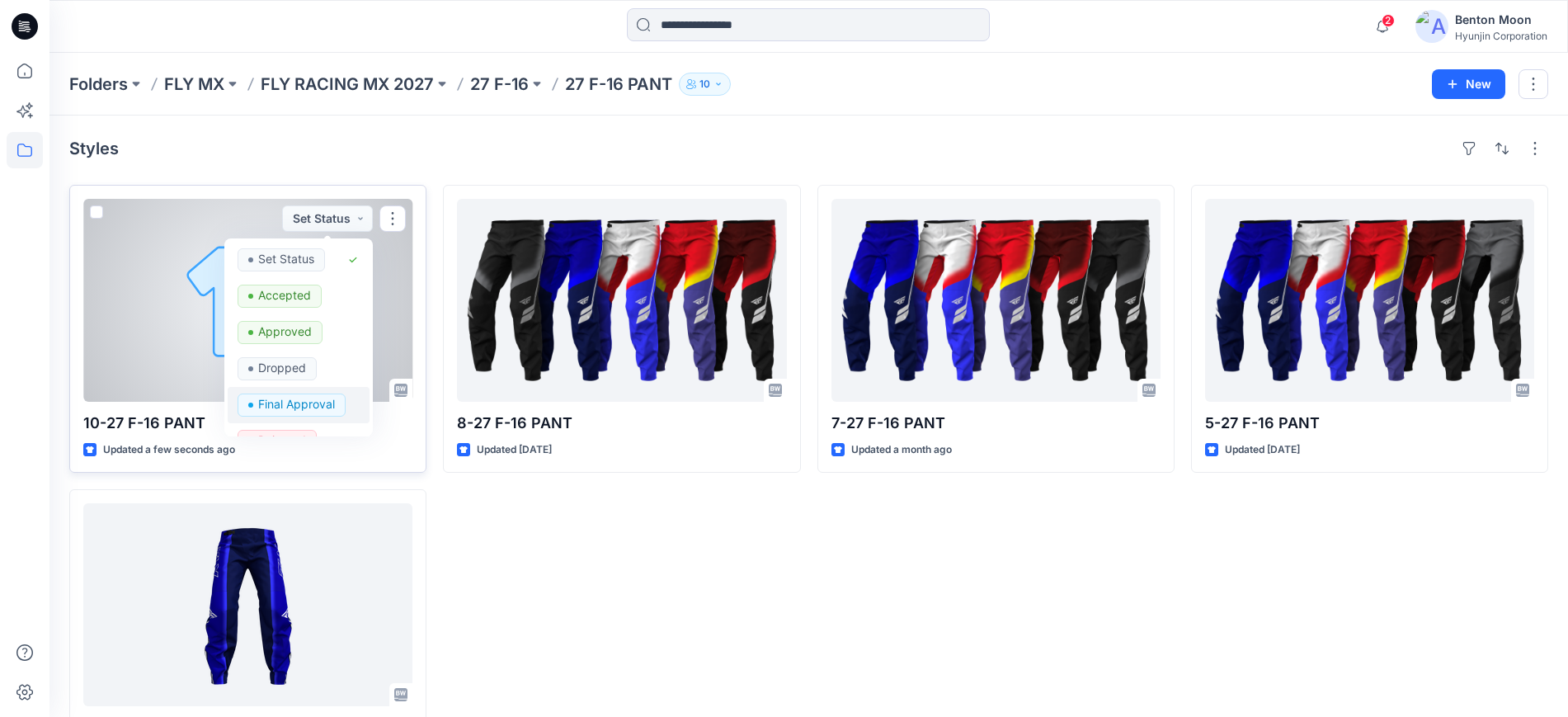
scroll to position [208, 0]
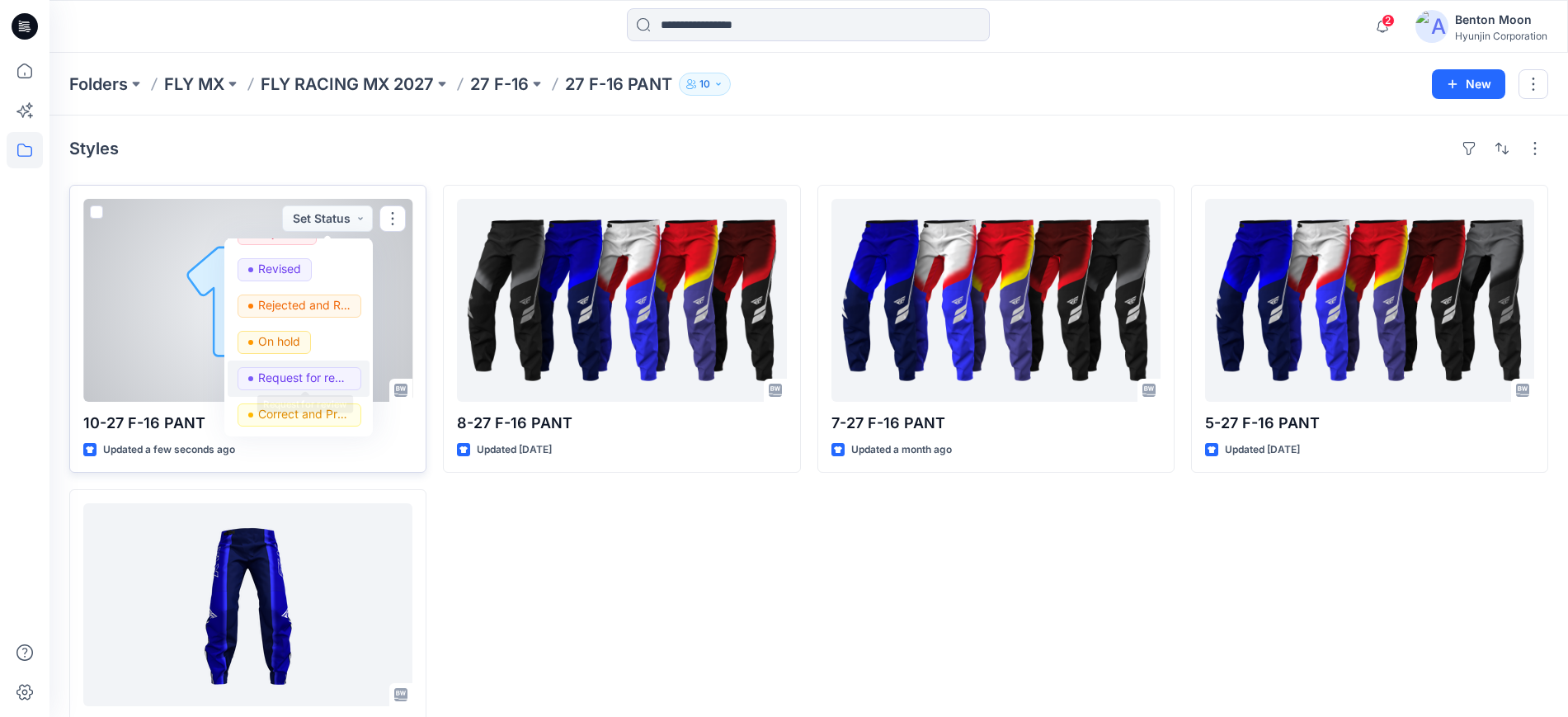
click at [307, 374] on p "Request for review" at bounding box center [304, 378] width 92 height 21
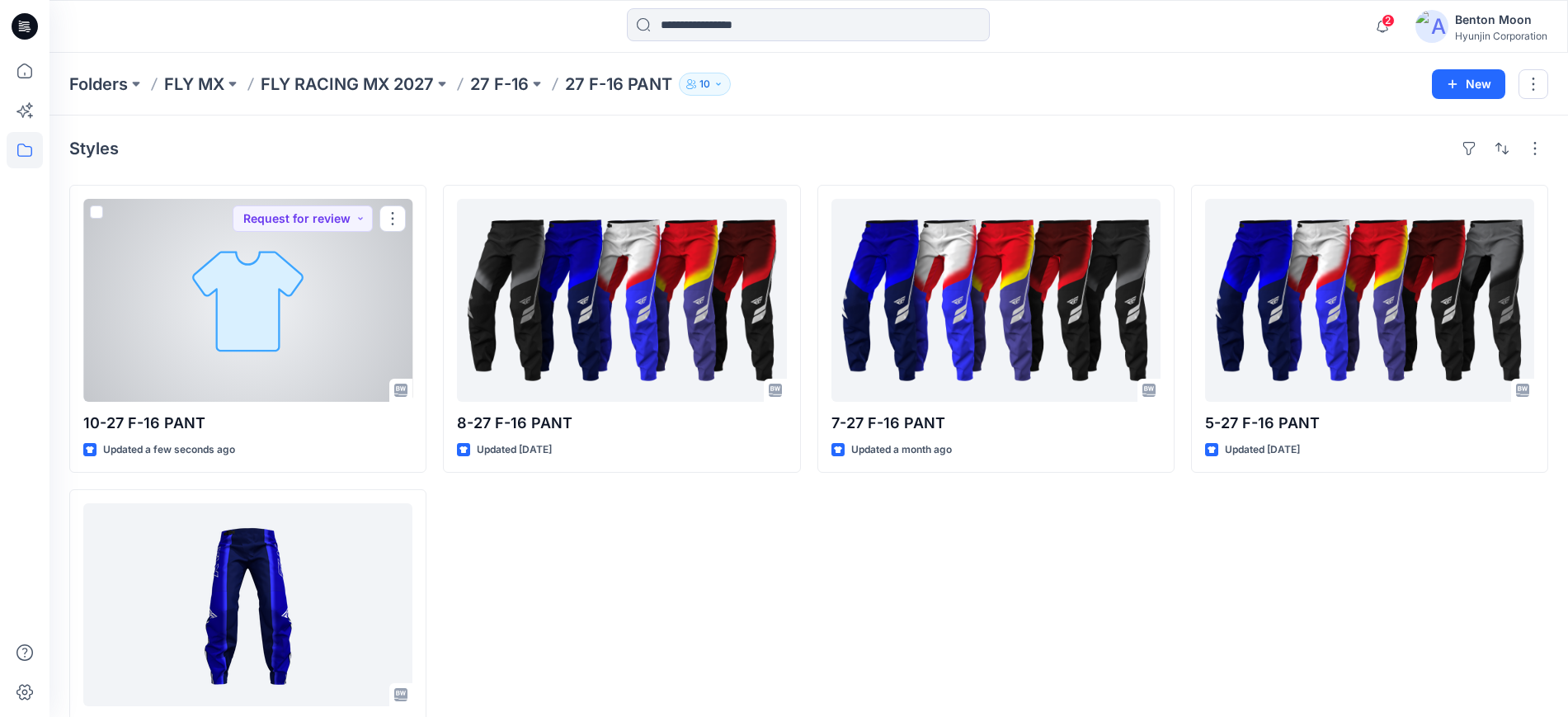
drag, startPoint x: 306, startPoint y: 377, endPoint x: 310, endPoint y: 366, distance: 11.7
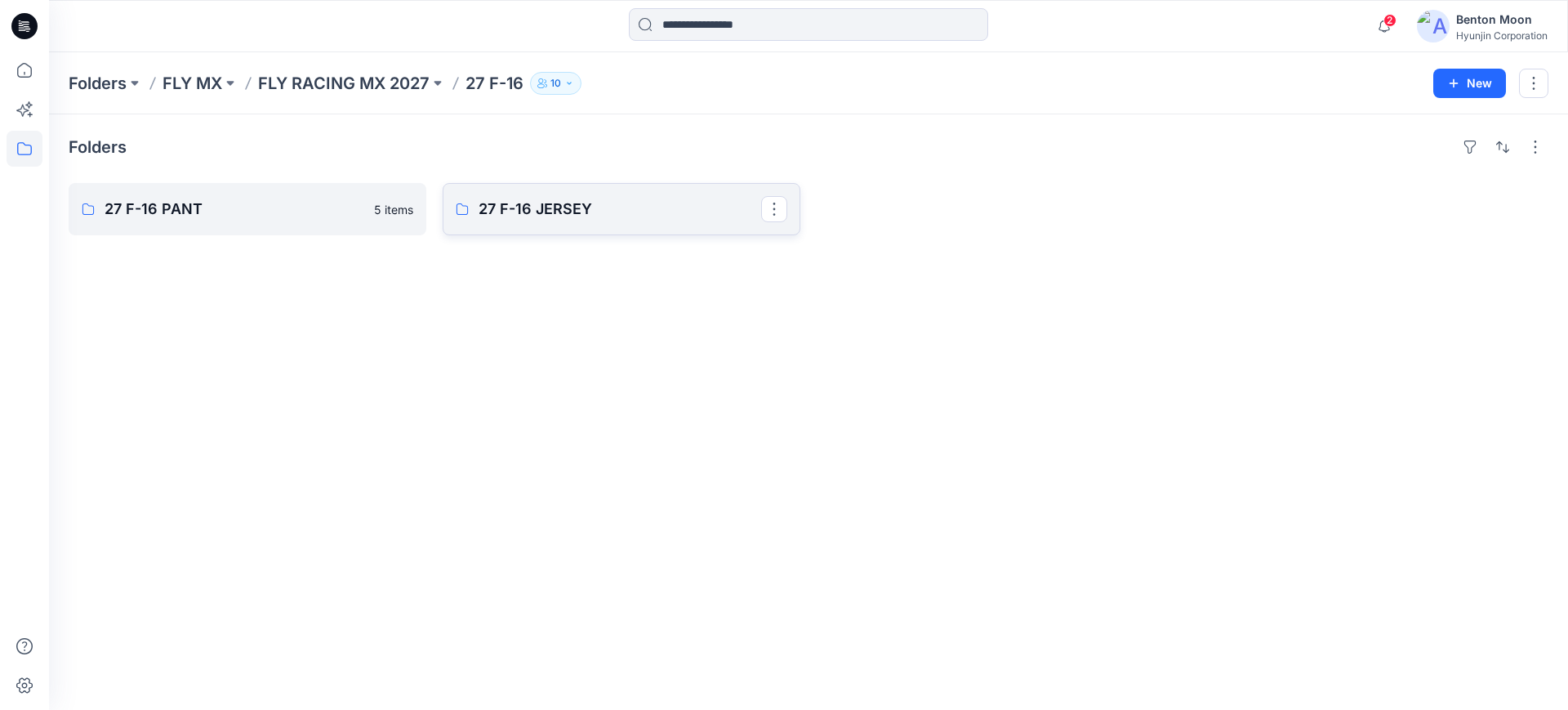
click at [600, 203] on p "27 F-16 JERSEY" at bounding box center [620, 210] width 283 height 23
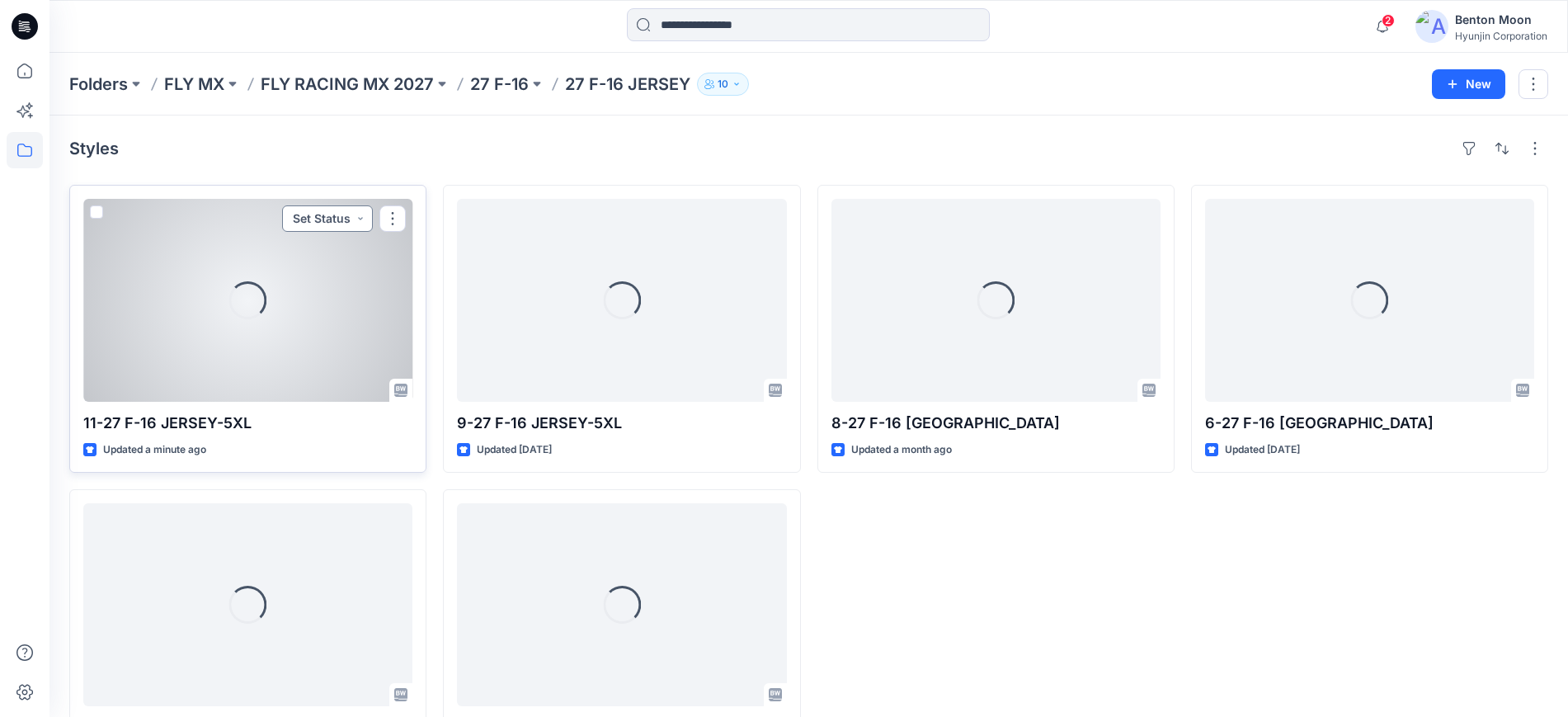
click at [336, 214] on button "Set Status" at bounding box center [328, 219] width 91 height 27
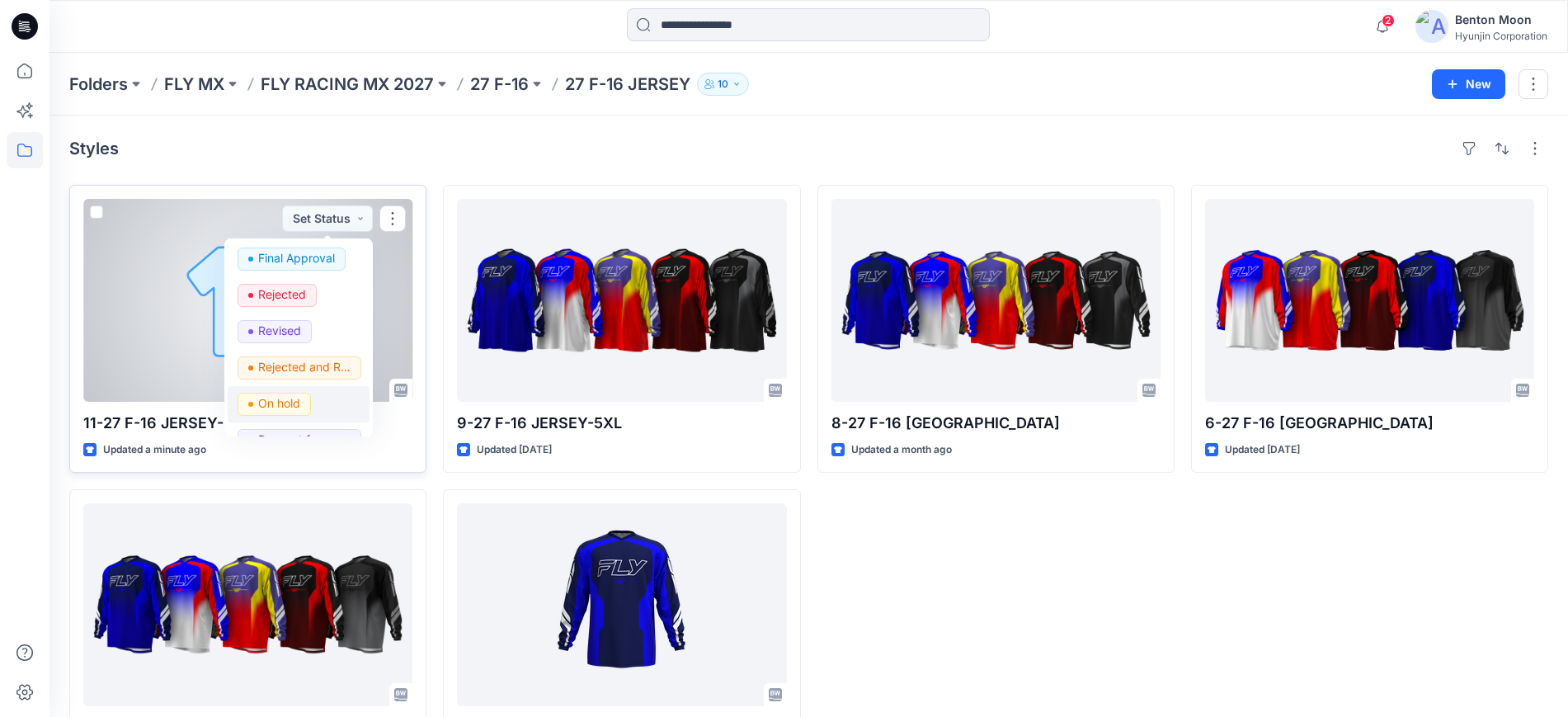
scroll to position [208, 0]
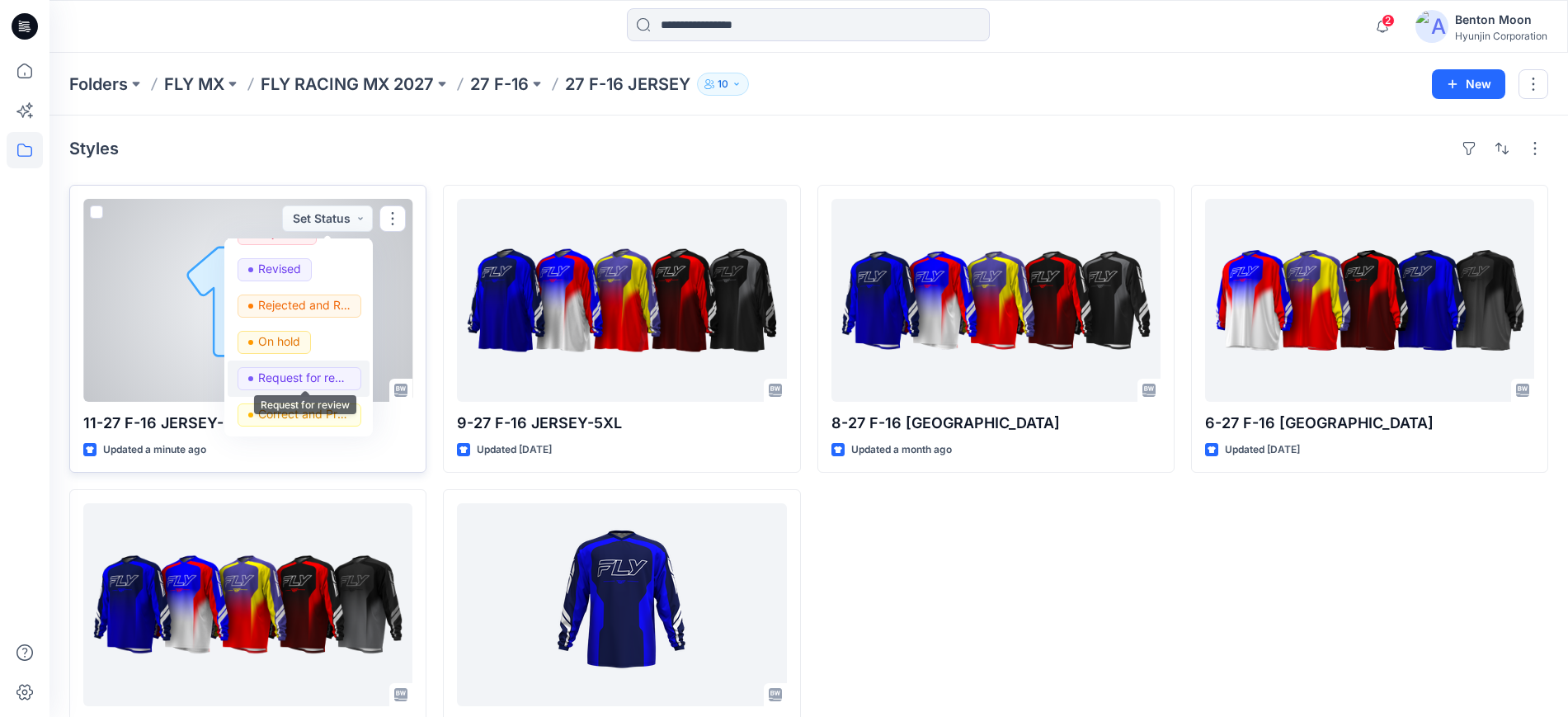
click at [321, 379] on p "Request for review" at bounding box center [304, 378] width 92 height 21
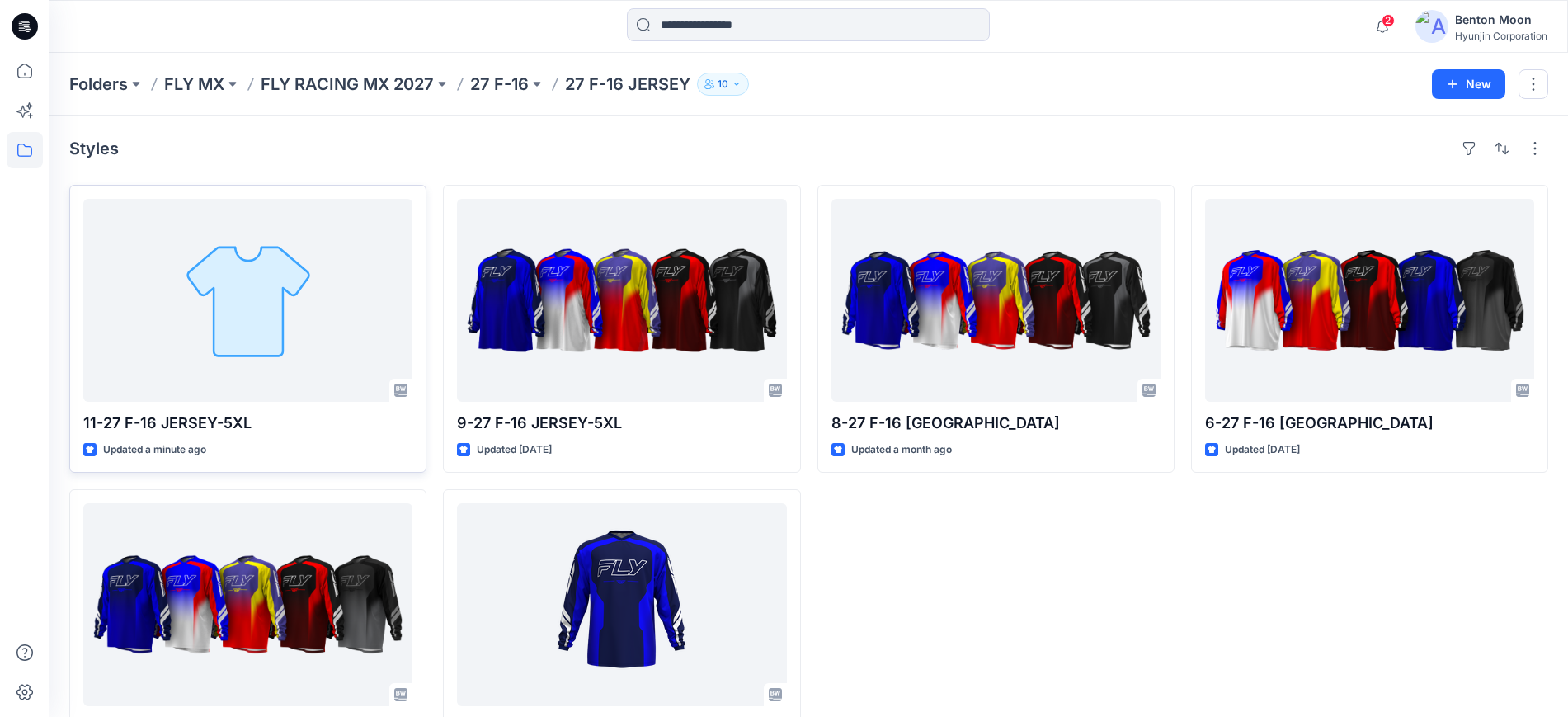
click at [1125, 634] on div "8-27 F-16 JERSEY Updated a month ago" at bounding box center [997, 480] width 357 height 591
click at [1033, 544] on div "8-27 F-16 JERSEY Updated a month ago" at bounding box center [997, 480] width 357 height 591
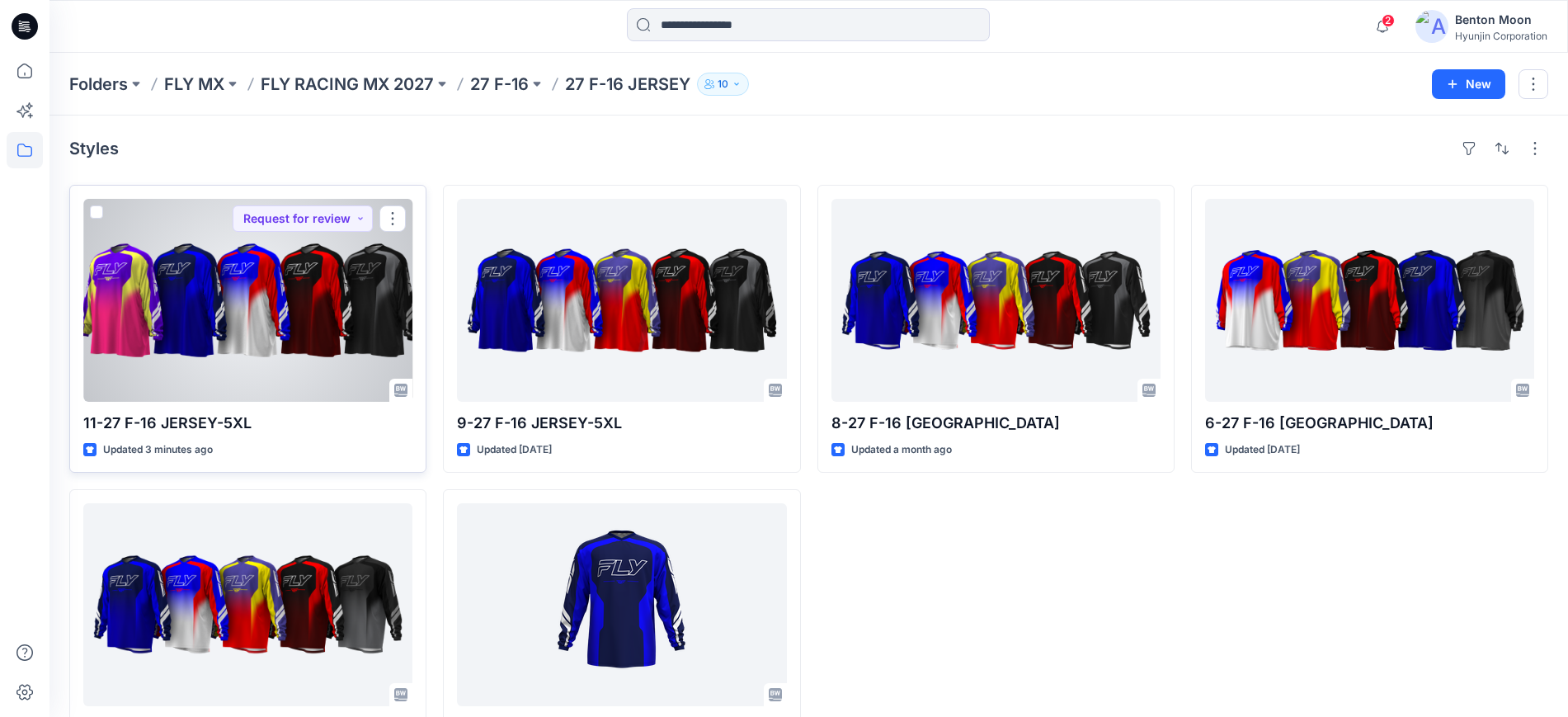
click at [283, 281] on div at bounding box center [247, 300] width 329 height 203
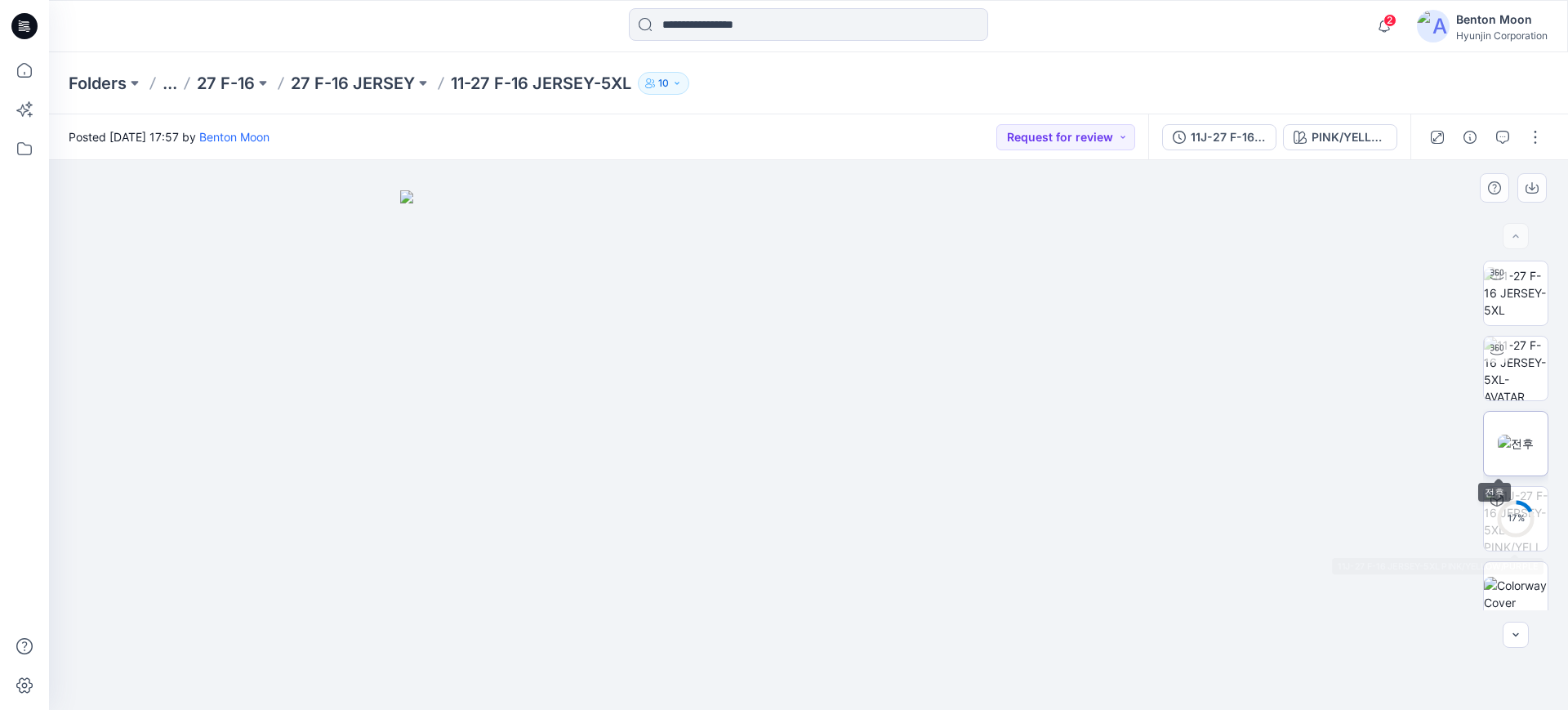
click at [1511, 442] on img at bounding box center [1515, 443] width 36 height 17
click at [213, 507] on div at bounding box center [808, 435] width 1519 height 550
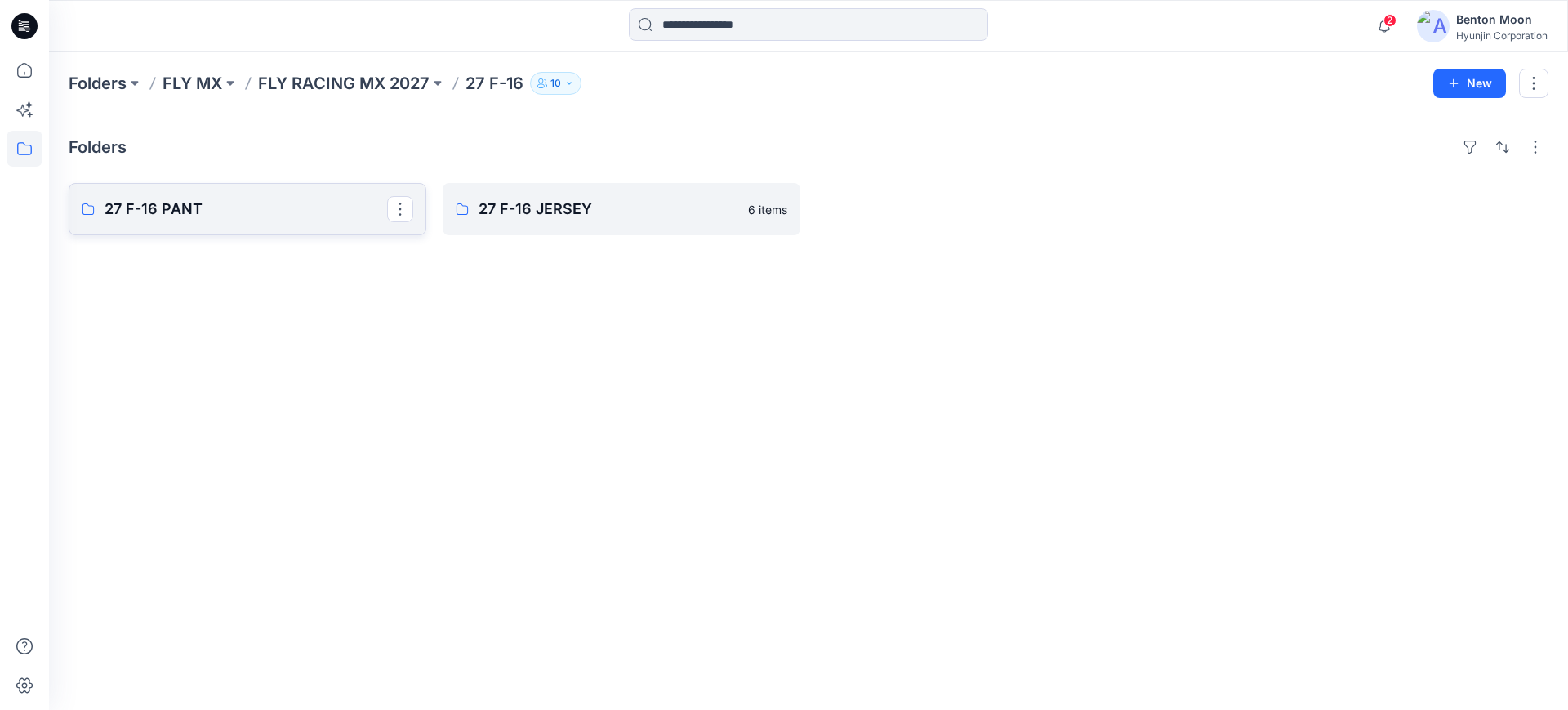
click at [252, 209] on p "27 F-16 PANT" at bounding box center [246, 210] width 283 height 23
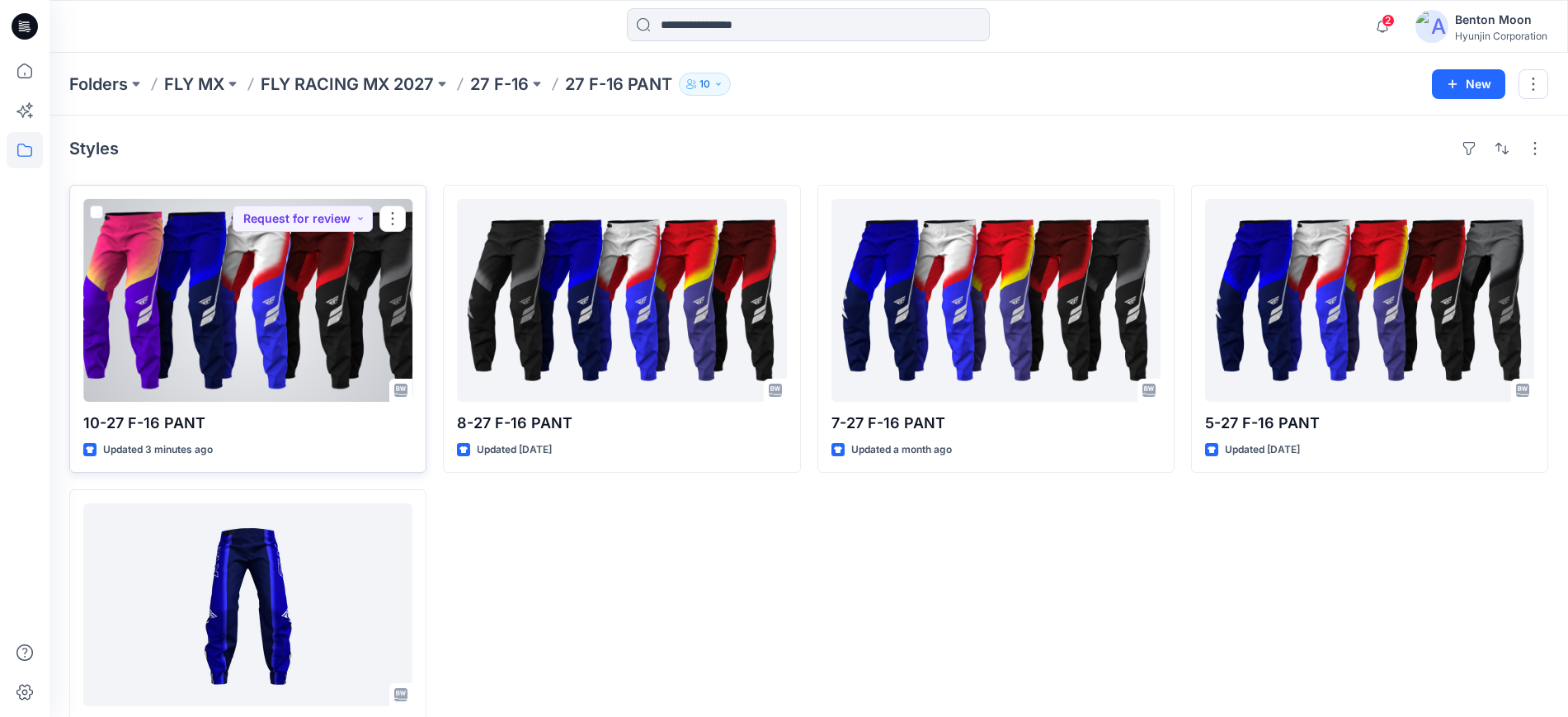
click at [268, 305] on div at bounding box center [247, 300] width 329 height 203
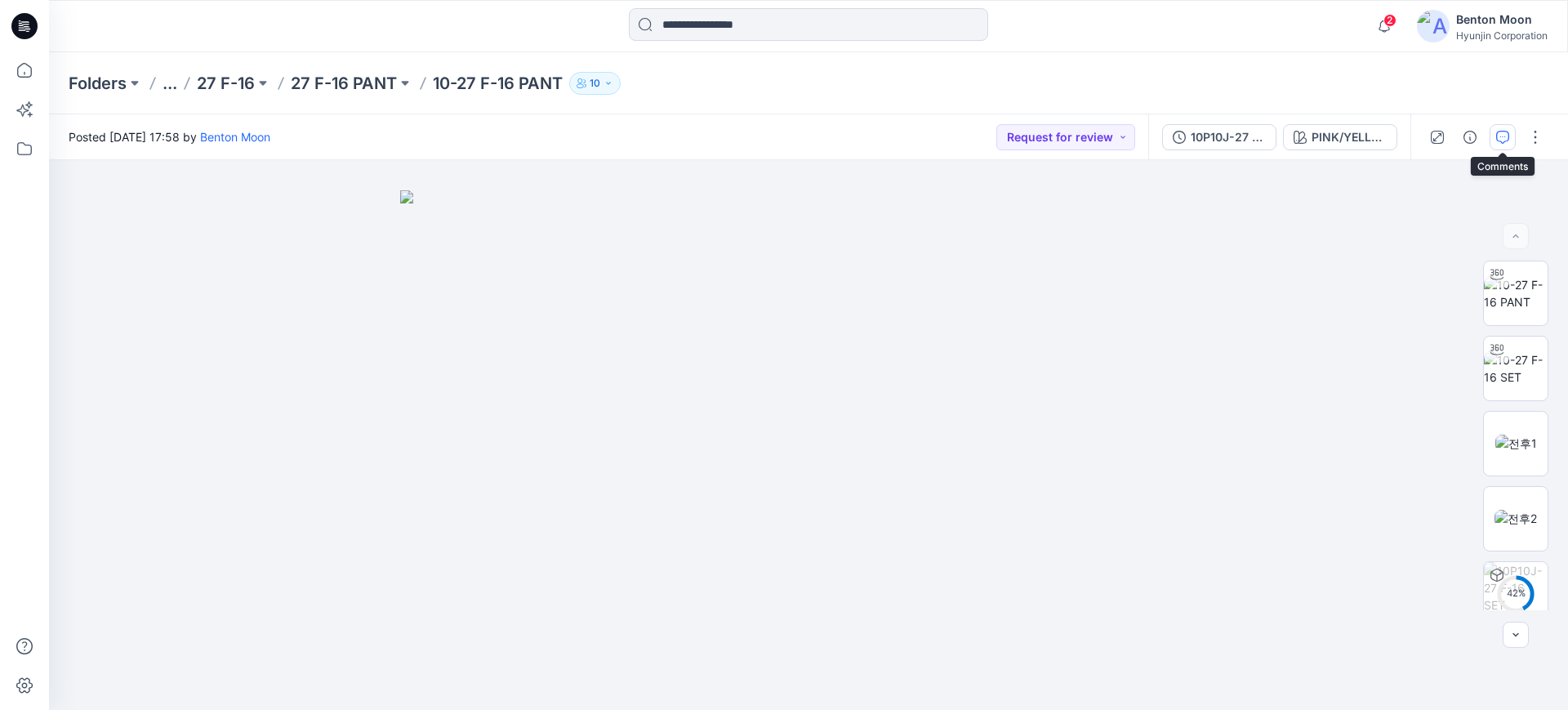
click at [1497, 134] on icon "button" at bounding box center [1503, 137] width 13 height 13
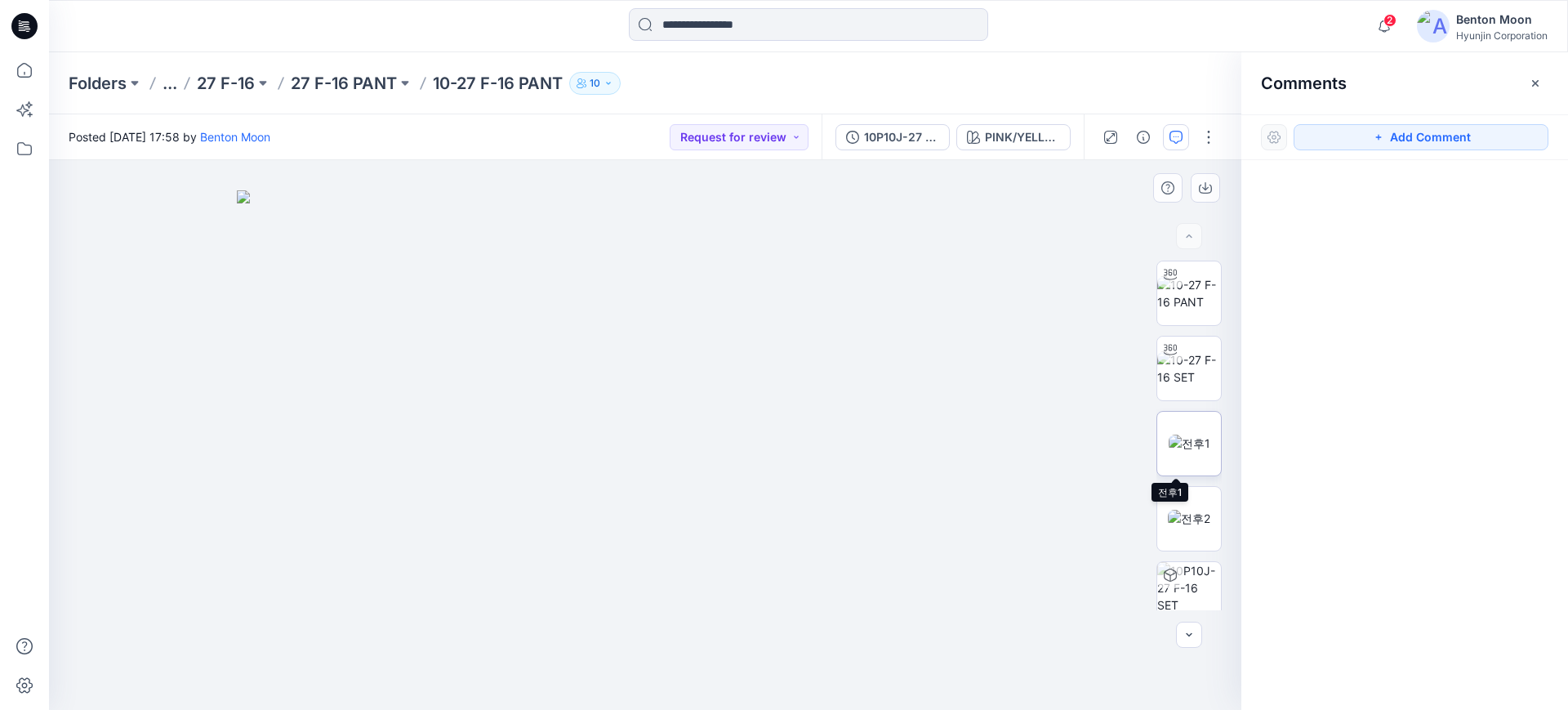
click at [1200, 435] on img at bounding box center [1189, 443] width 42 height 17
